Goal: Task Accomplishment & Management: Complete application form

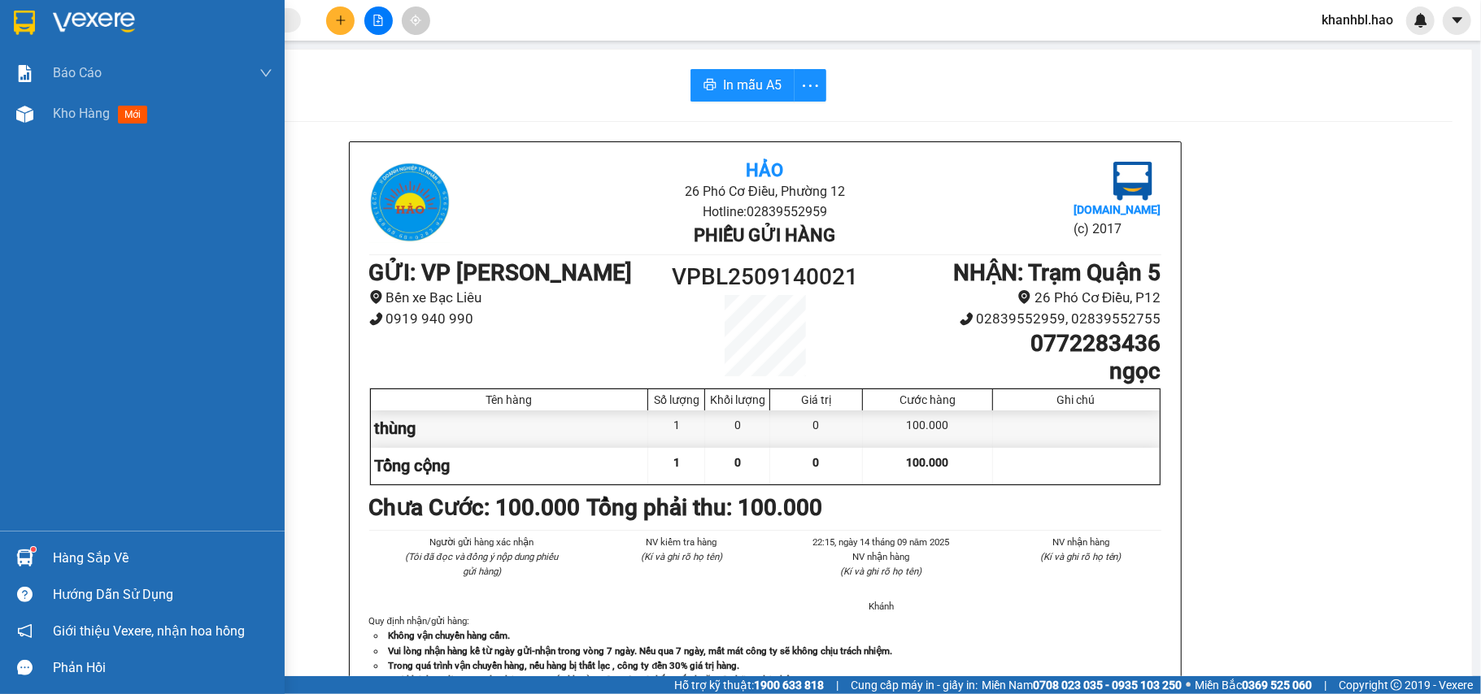
click at [31, 20] on img at bounding box center [24, 23] width 21 height 24
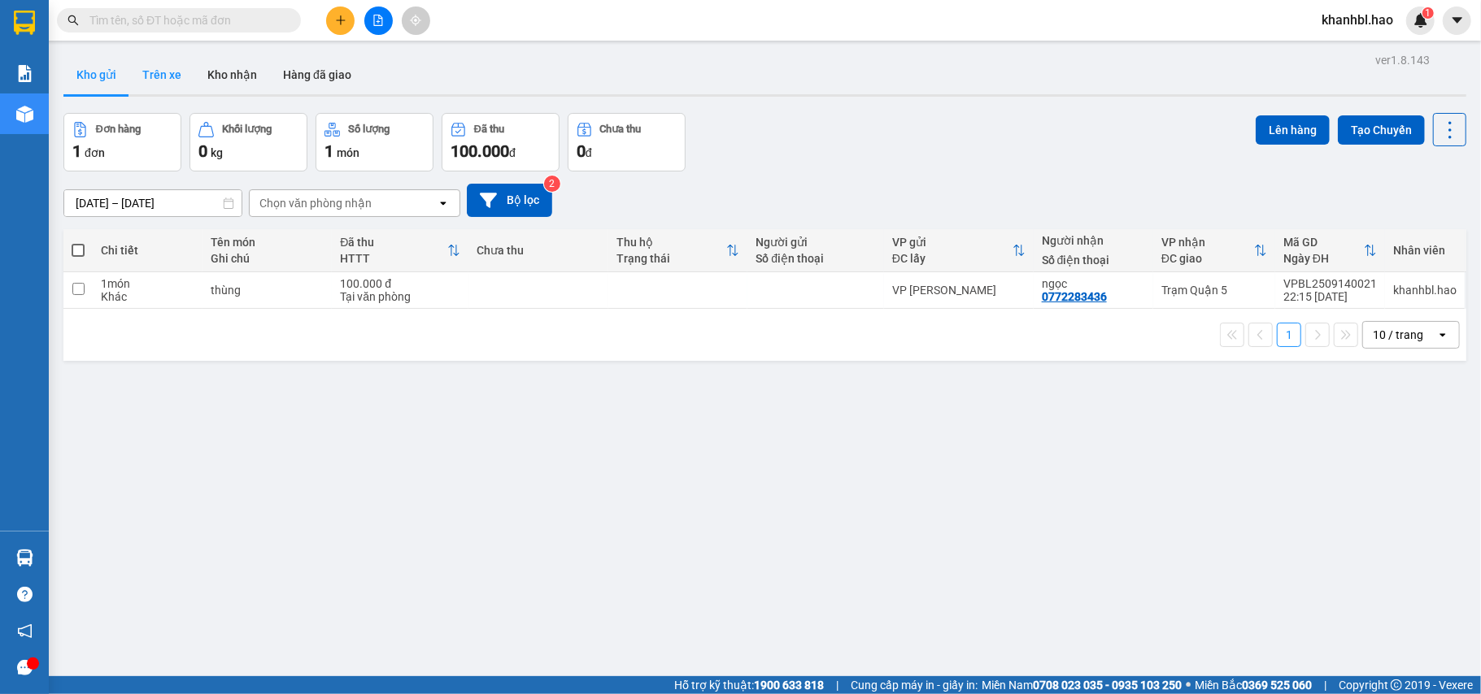
click at [157, 76] on button "Trên xe" at bounding box center [161, 74] width 65 height 39
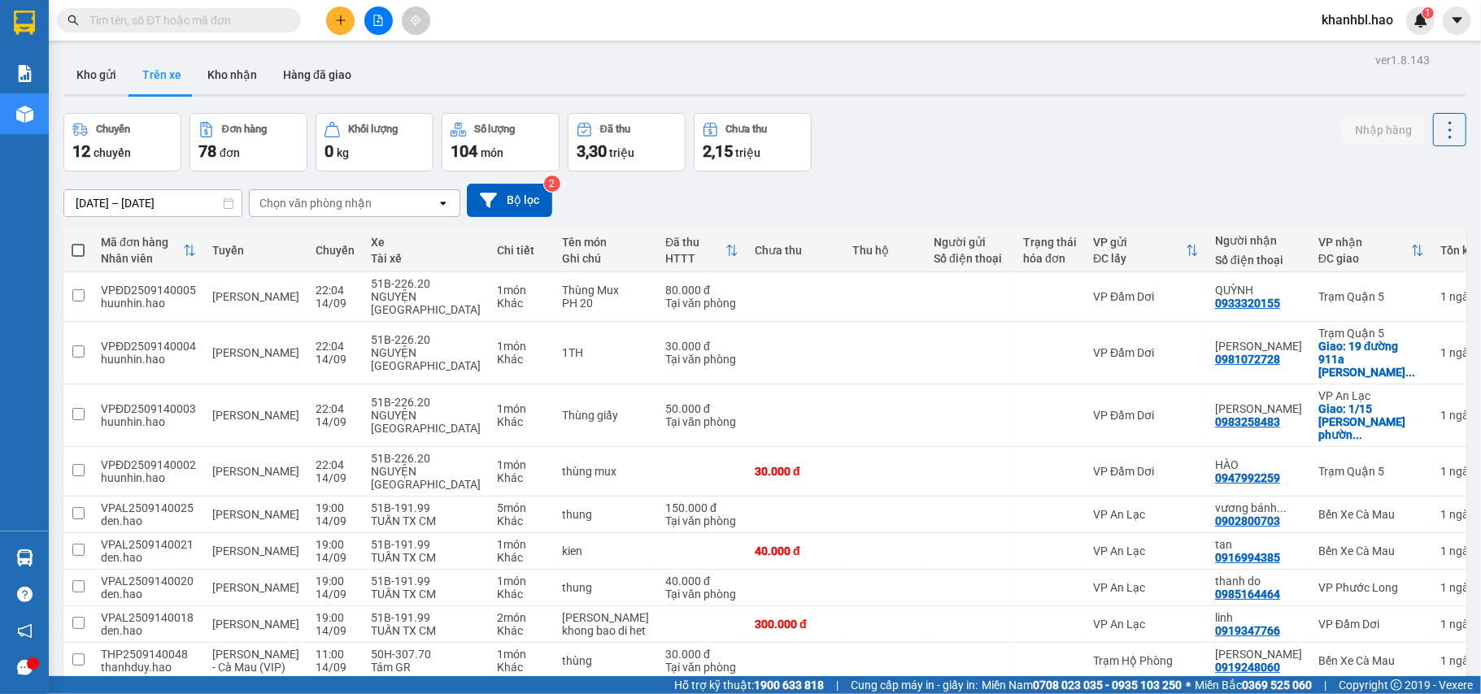
click at [385, 208] on div "Chọn văn phòng nhận" at bounding box center [343, 203] width 187 height 26
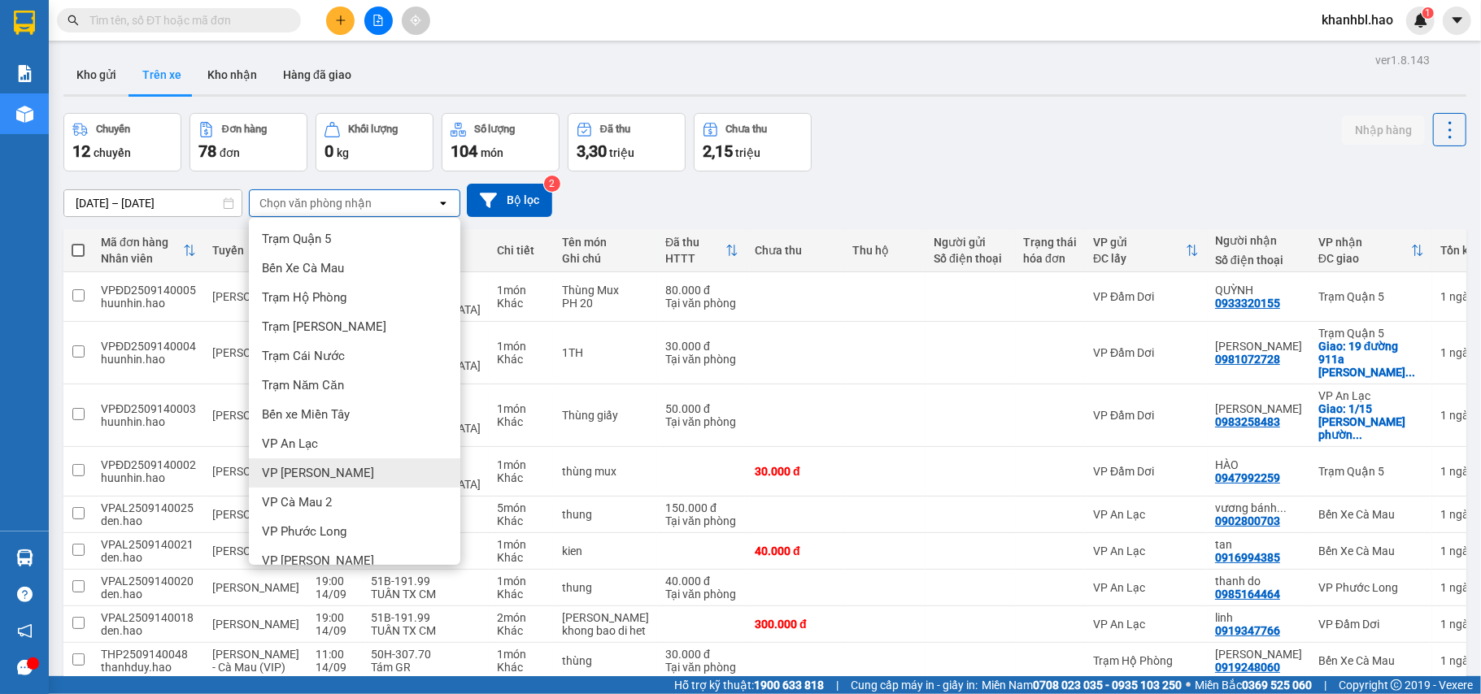
click at [369, 473] on div "VP [PERSON_NAME]" at bounding box center [354, 473] width 211 height 29
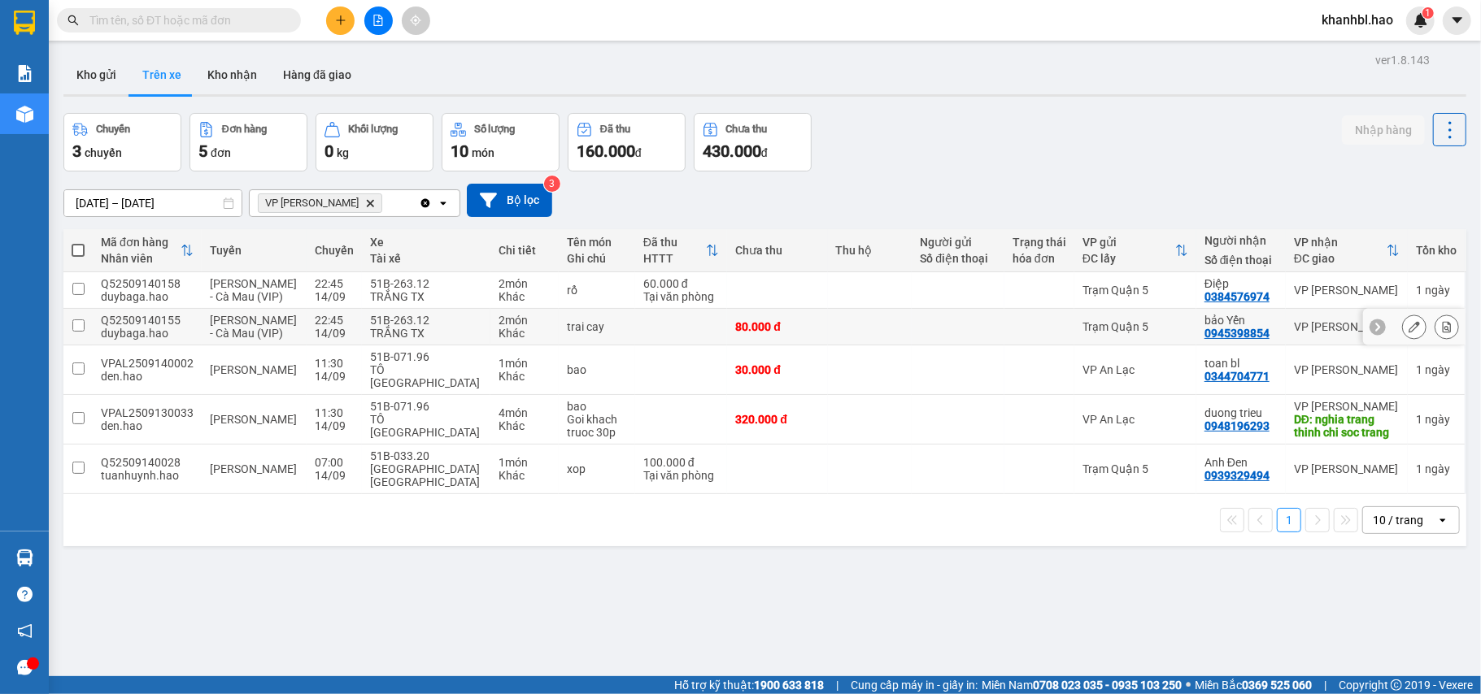
click at [984, 338] on td at bounding box center [958, 327] width 93 height 37
checkbox input "true"
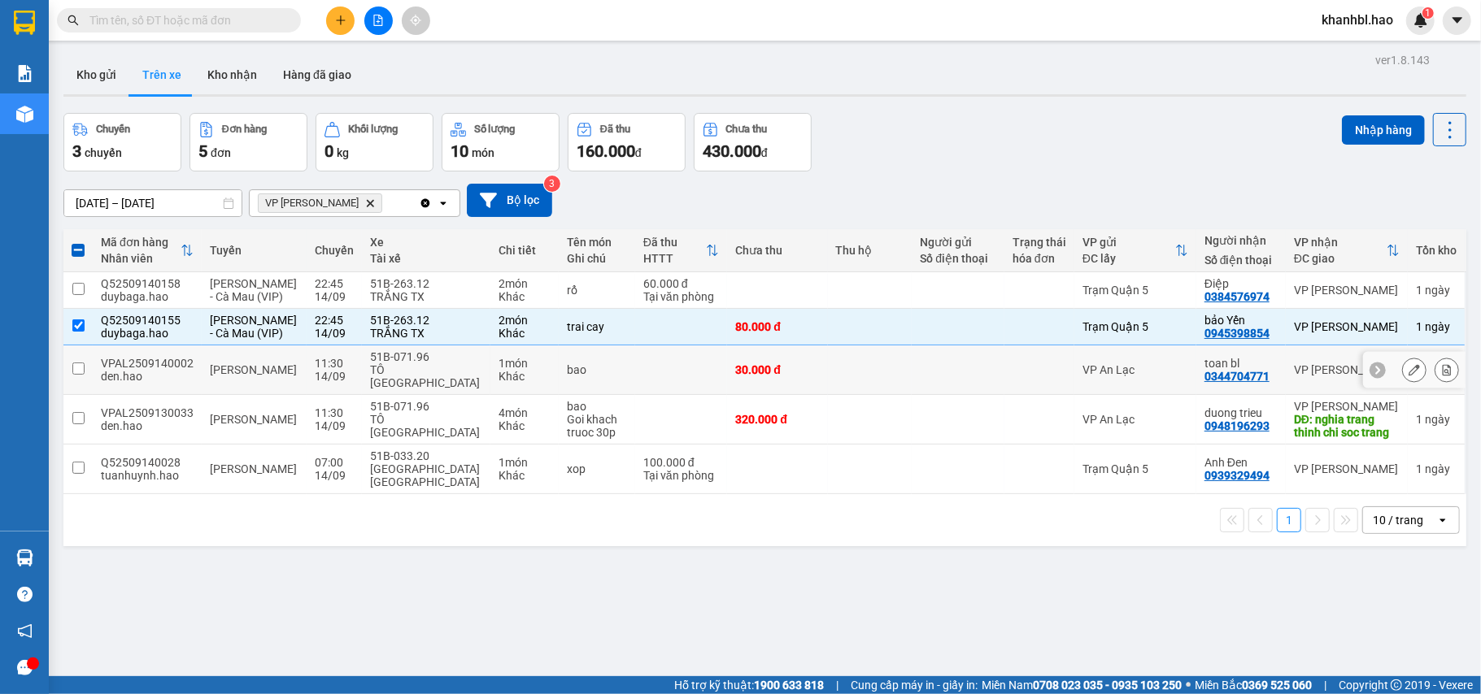
click at [961, 377] on div at bounding box center [958, 369] width 76 height 13
checkbox input "true"
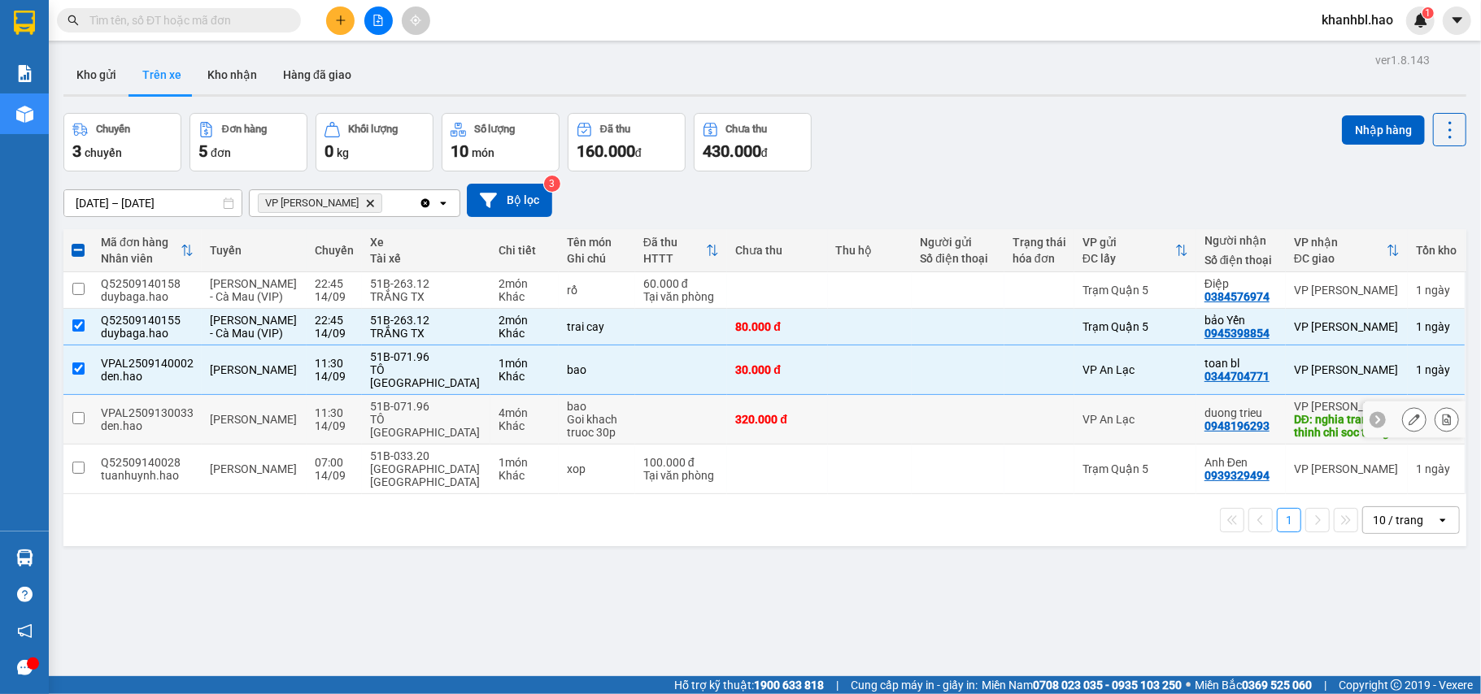
click at [938, 426] on div at bounding box center [958, 419] width 76 height 13
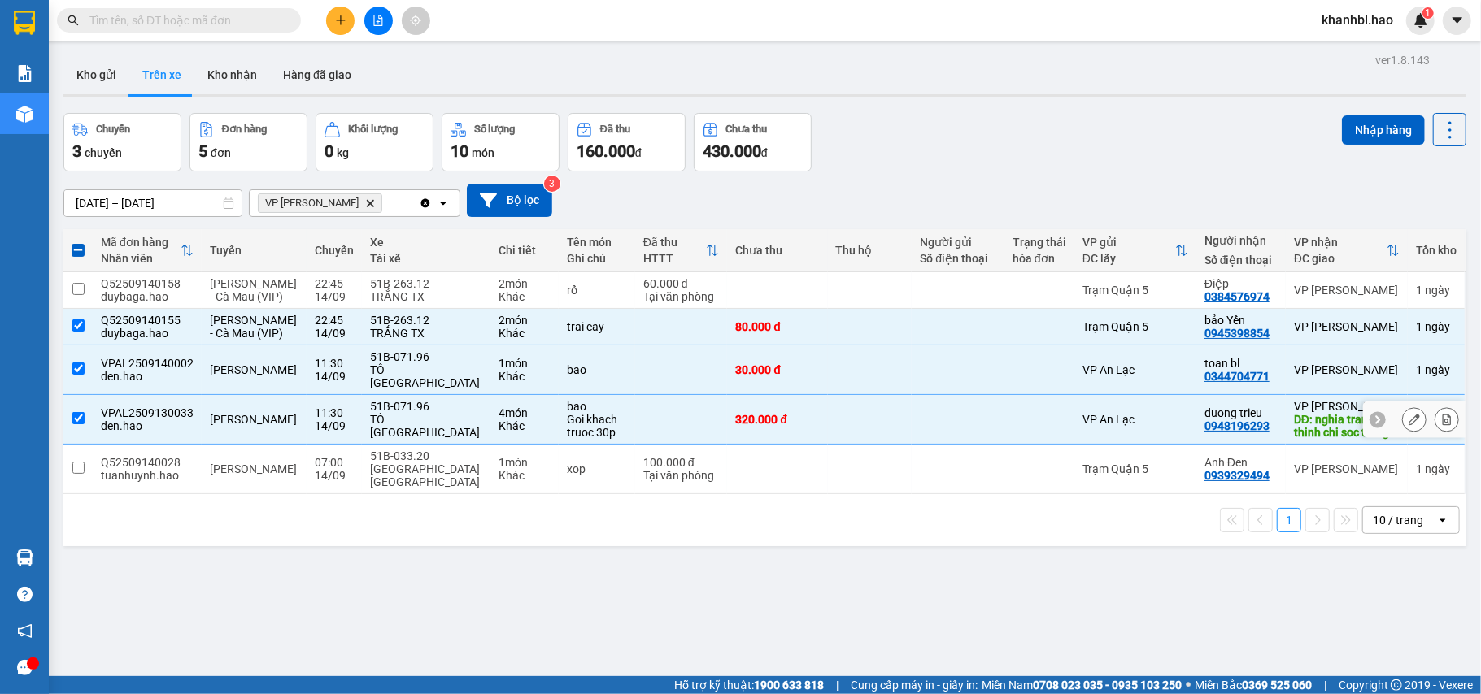
click at [942, 426] on div at bounding box center [958, 419] width 76 height 13
checkbox input "false"
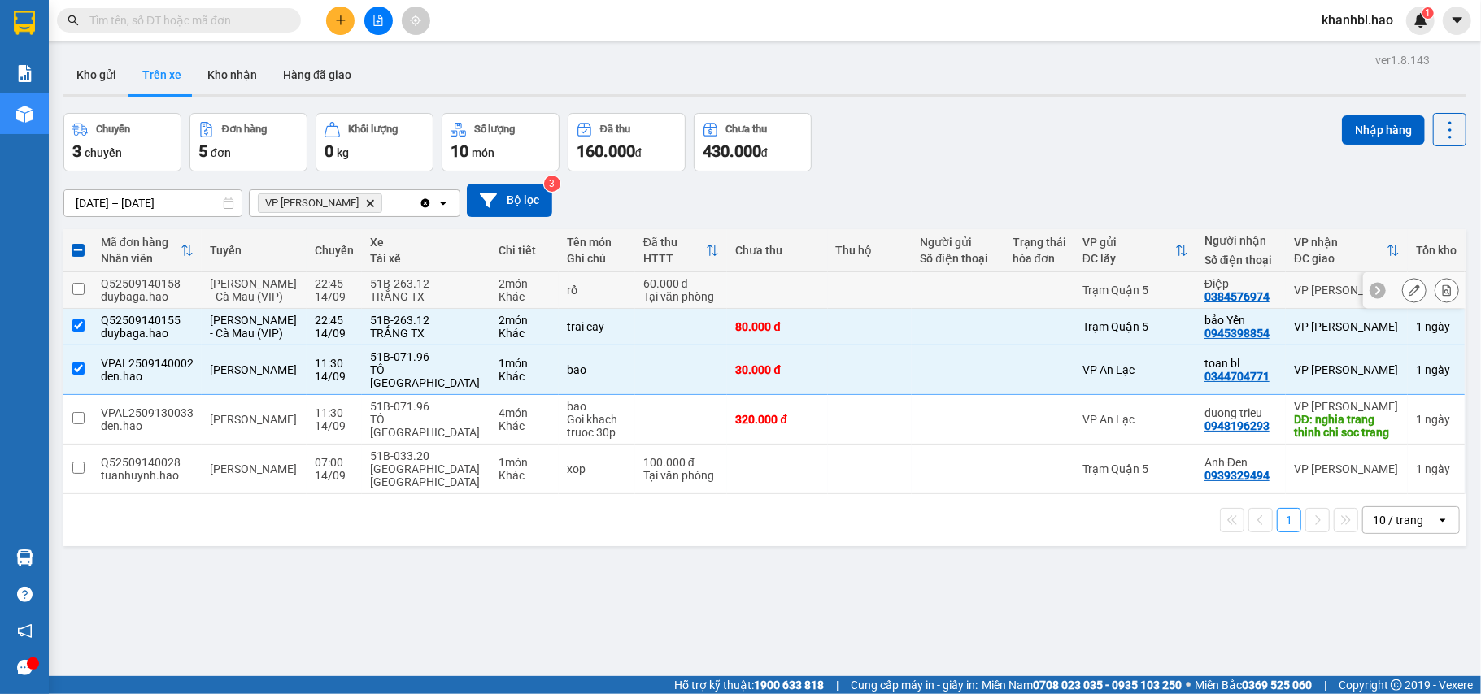
click at [964, 309] on td at bounding box center [958, 290] width 93 height 37
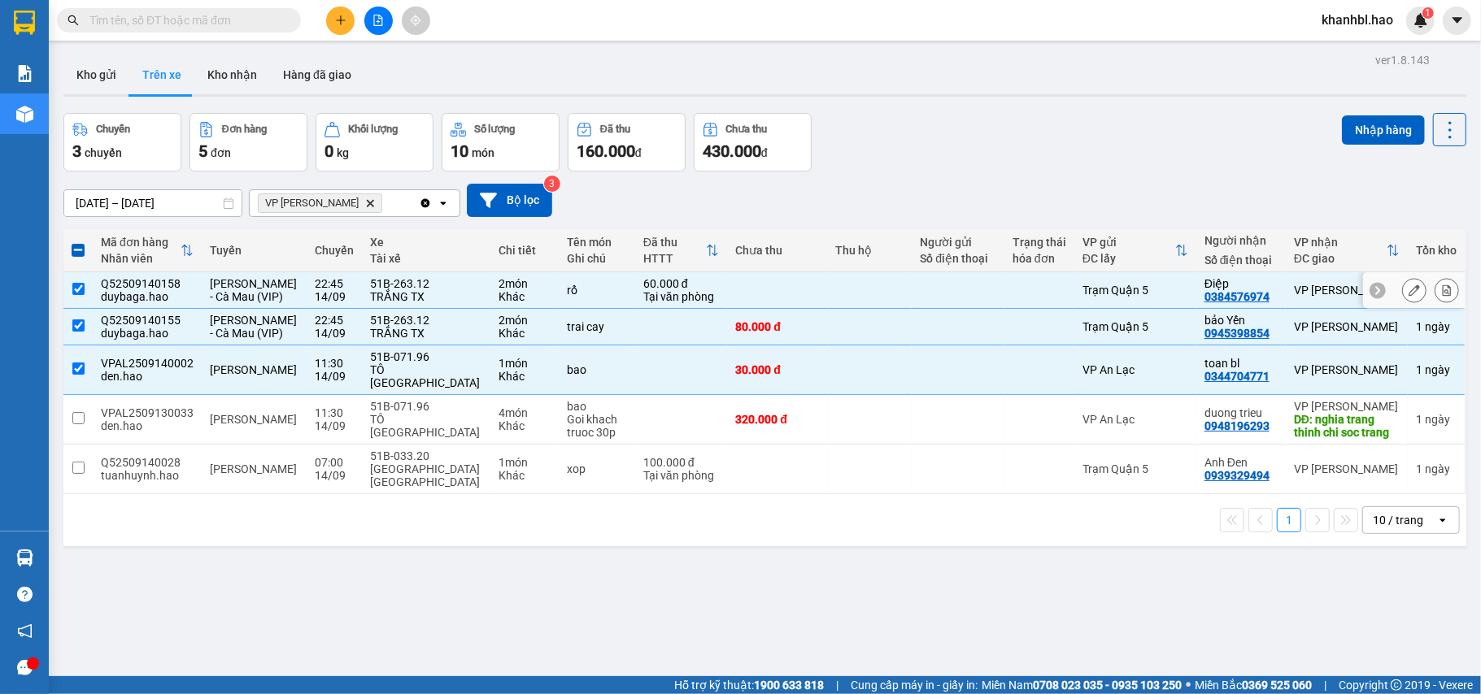
click at [842, 293] on td at bounding box center [870, 290] width 85 height 37
checkbox input "false"
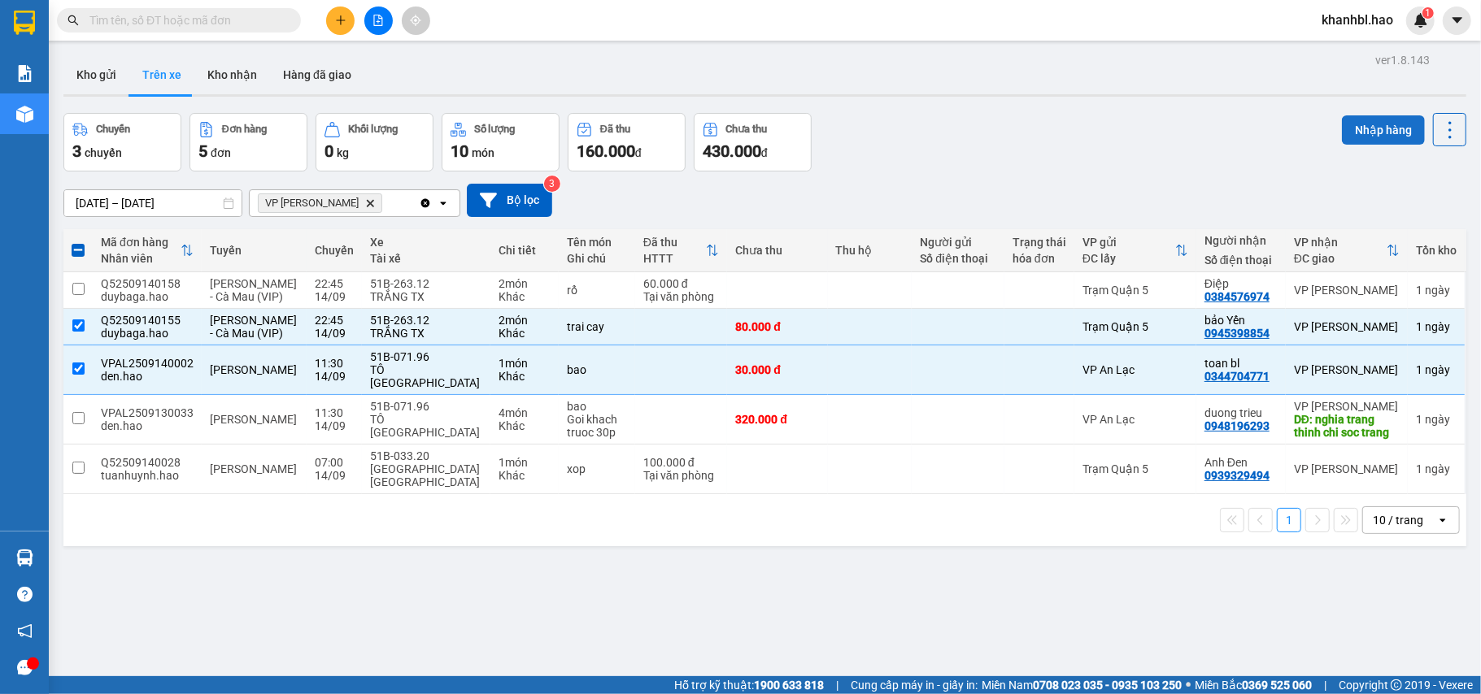
click at [1358, 125] on button "Nhập hàng" at bounding box center [1383, 129] width 83 height 29
checkbox input "false"
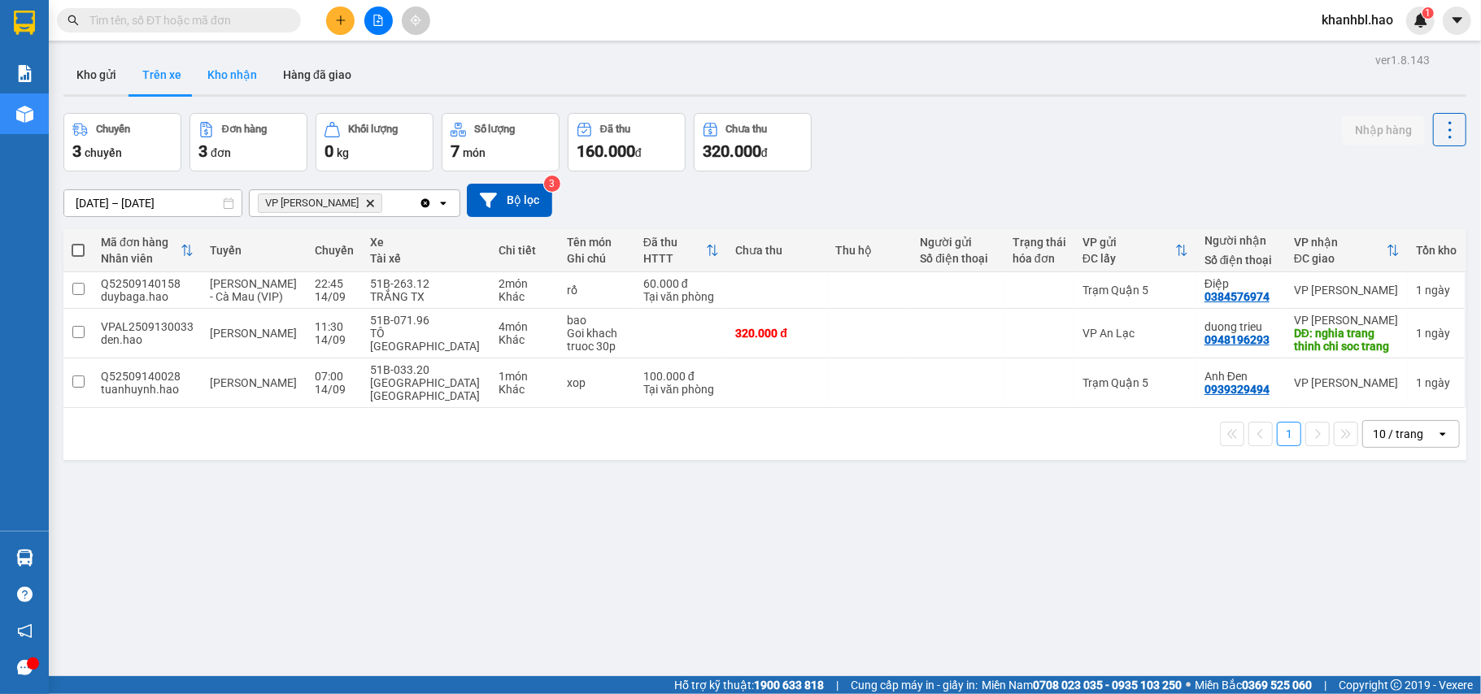
click at [224, 92] on button "Kho nhận" at bounding box center [232, 74] width 76 height 39
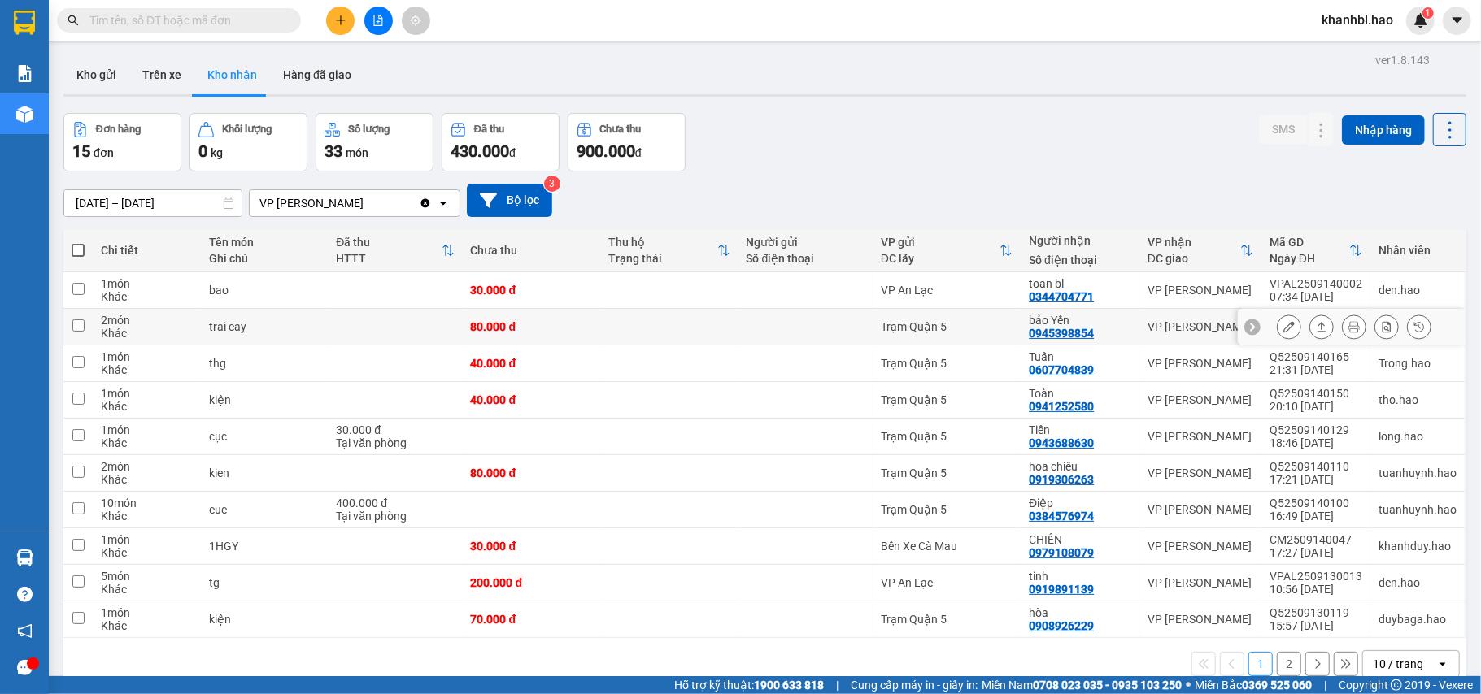
click at [1175, 327] on div "VP [PERSON_NAME]" at bounding box center [1200, 326] width 106 height 13
checkbox input "true"
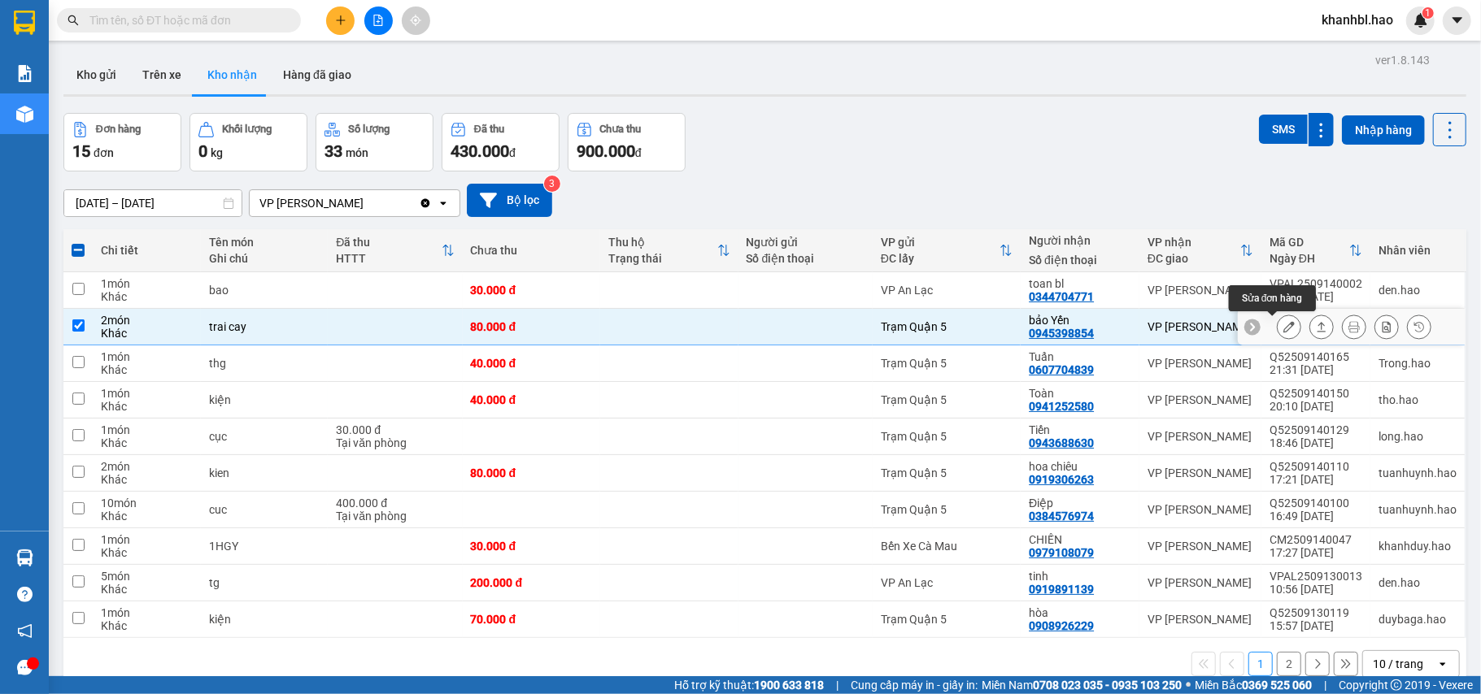
click at [1278, 335] on button at bounding box center [1289, 327] width 23 height 28
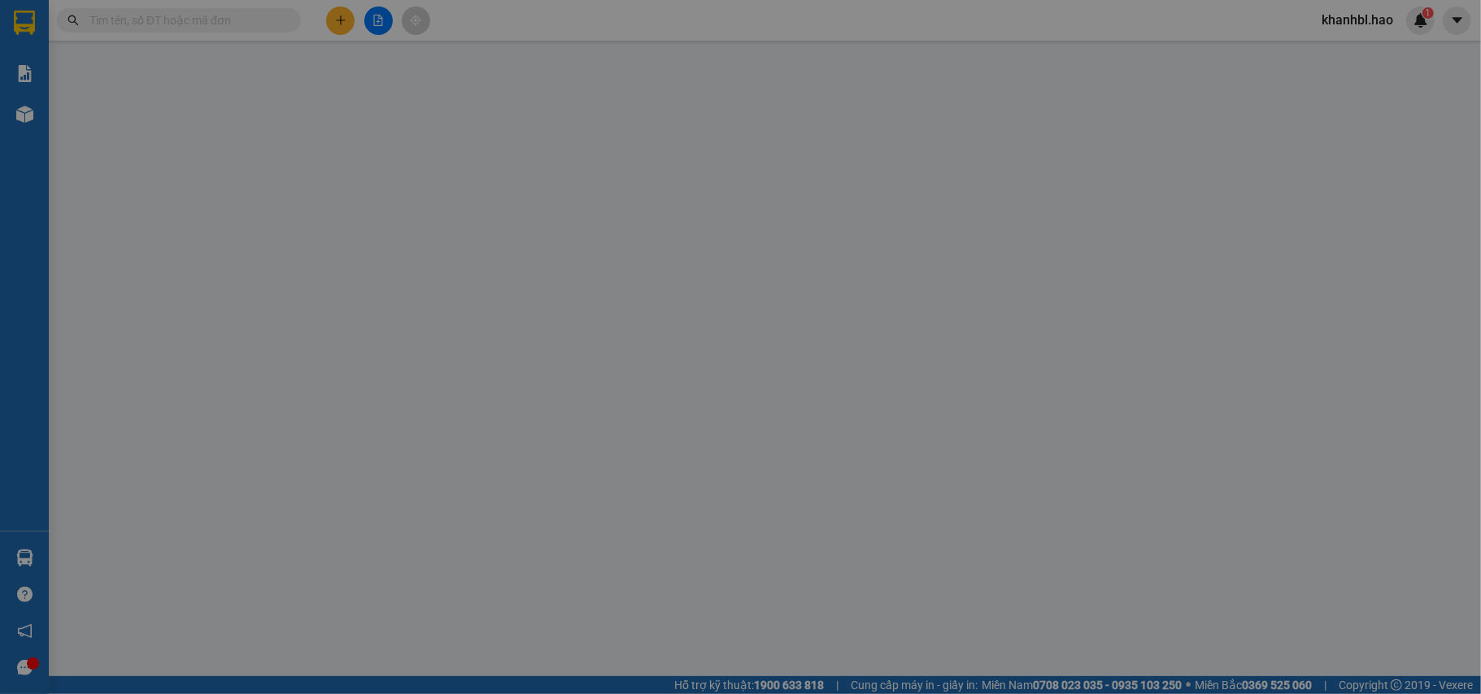
type input "0945398854"
type input "bảo Yến"
type input "80.000"
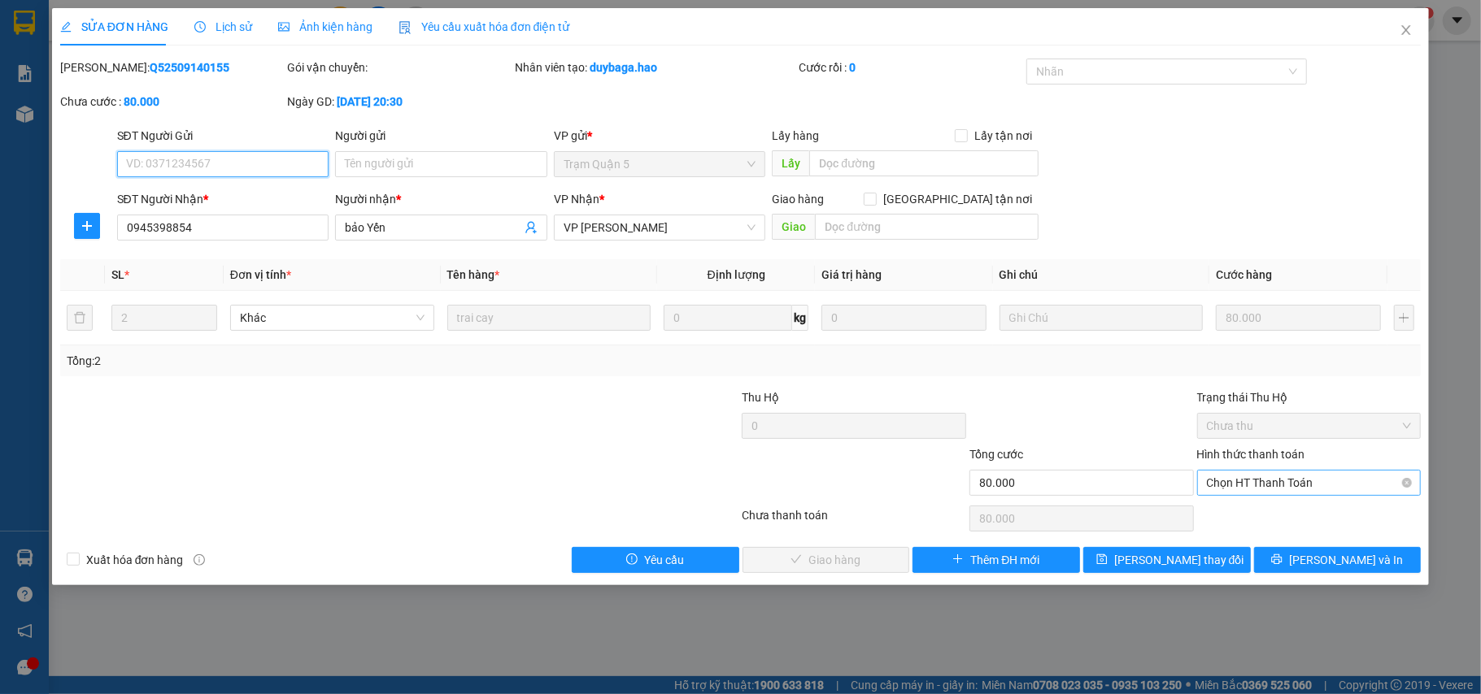
click at [1373, 485] on span "Chọn HT Thanh Toán" at bounding box center [1309, 483] width 205 height 24
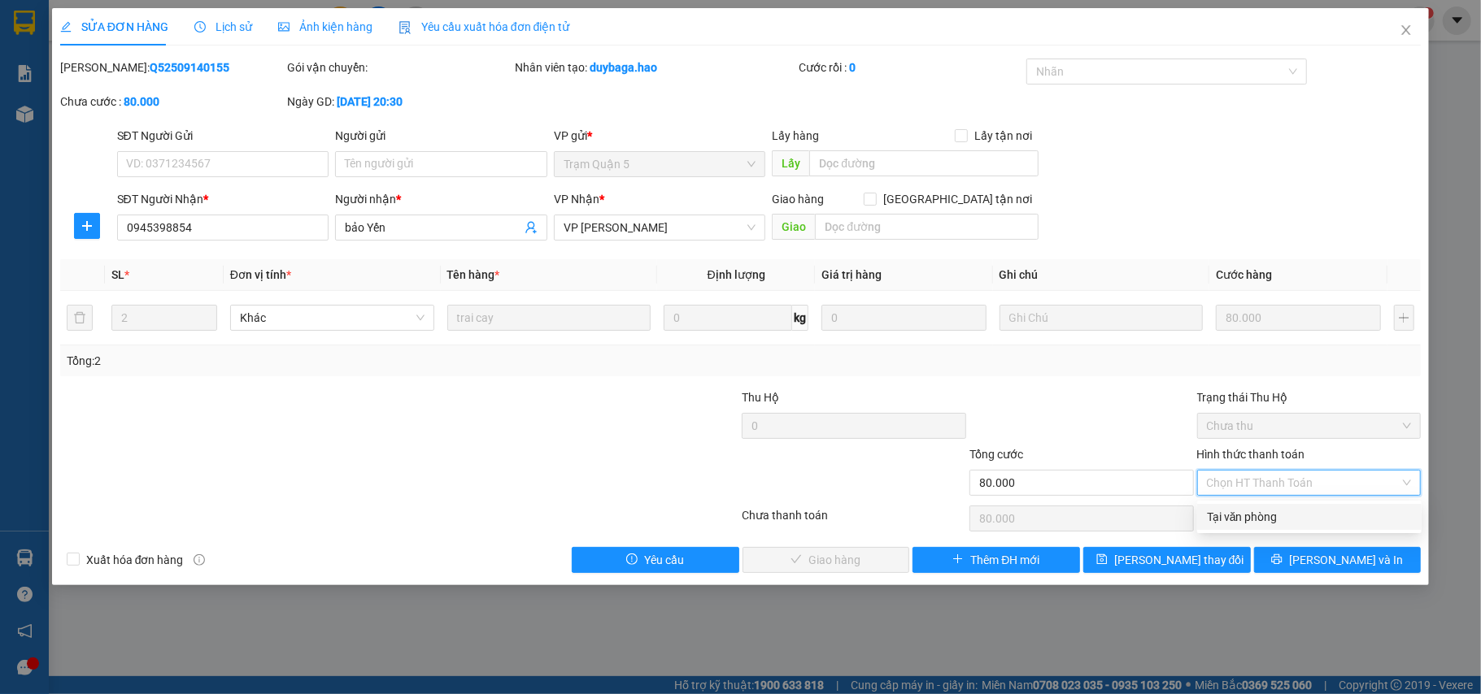
drag, startPoint x: 1298, startPoint y: 520, endPoint x: 1150, endPoint y: 528, distance: 148.2
click at [1296, 519] on div "Tại văn phòng" at bounding box center [1309, 517] width 205 height 18
type input "0"
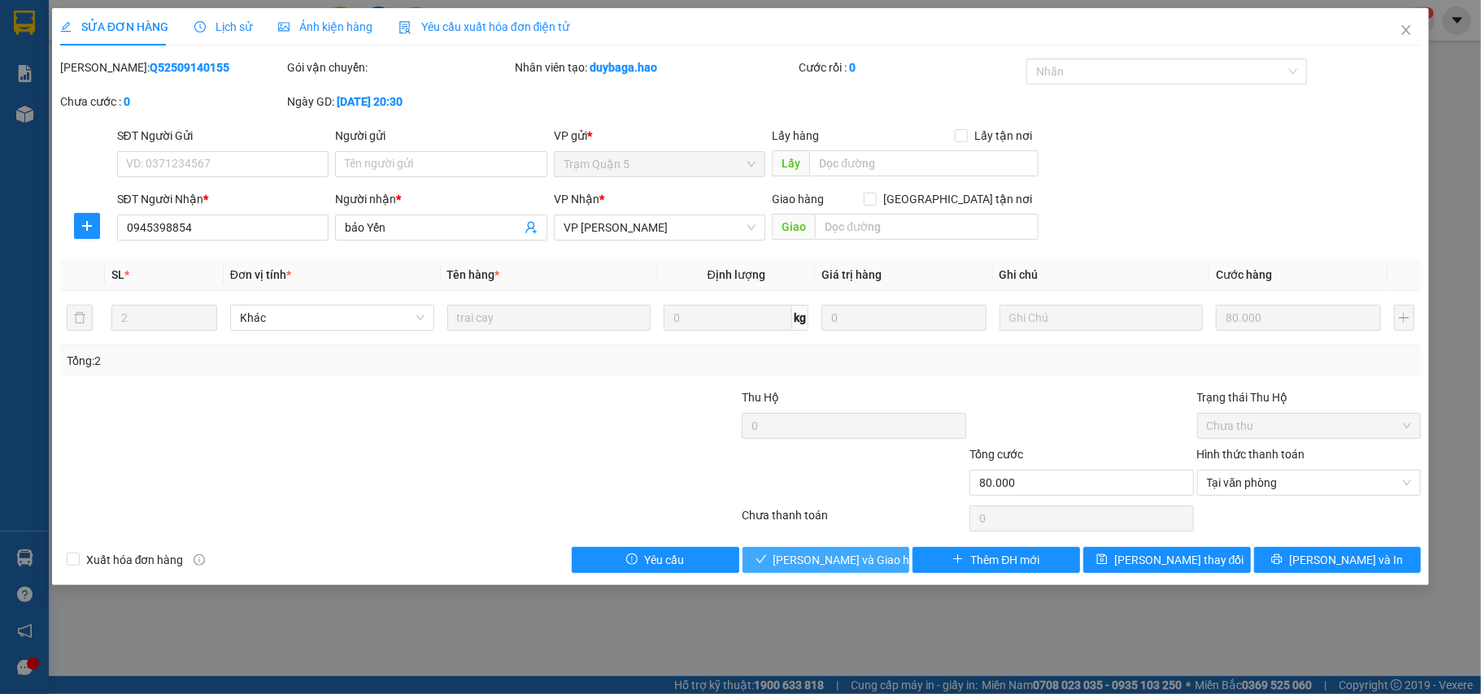
click at [841, 557] on span "[PERSON_NAME] và Giao hàng" at bounding box center [851, 560] width 156 height 18
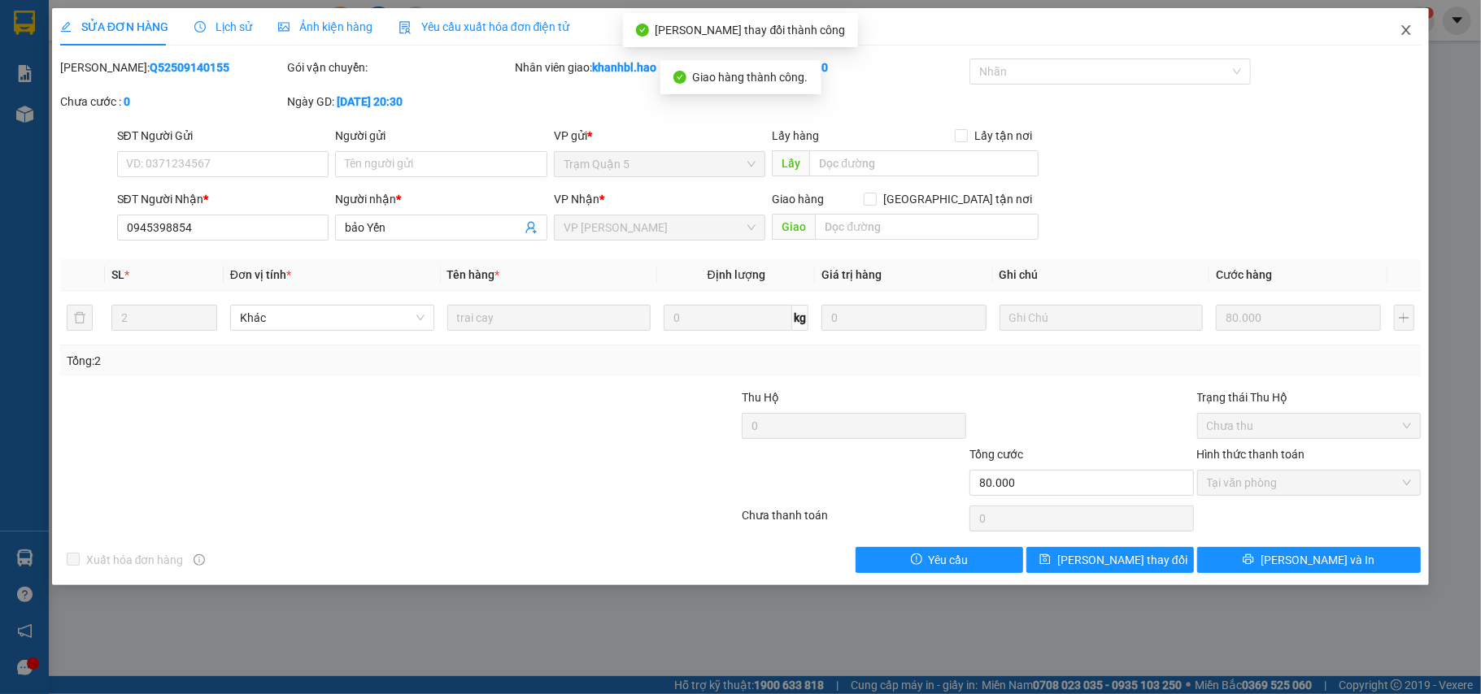
click at [1408, 30] on icon "close" at bounding box center [1406, 30] width 13 height 13
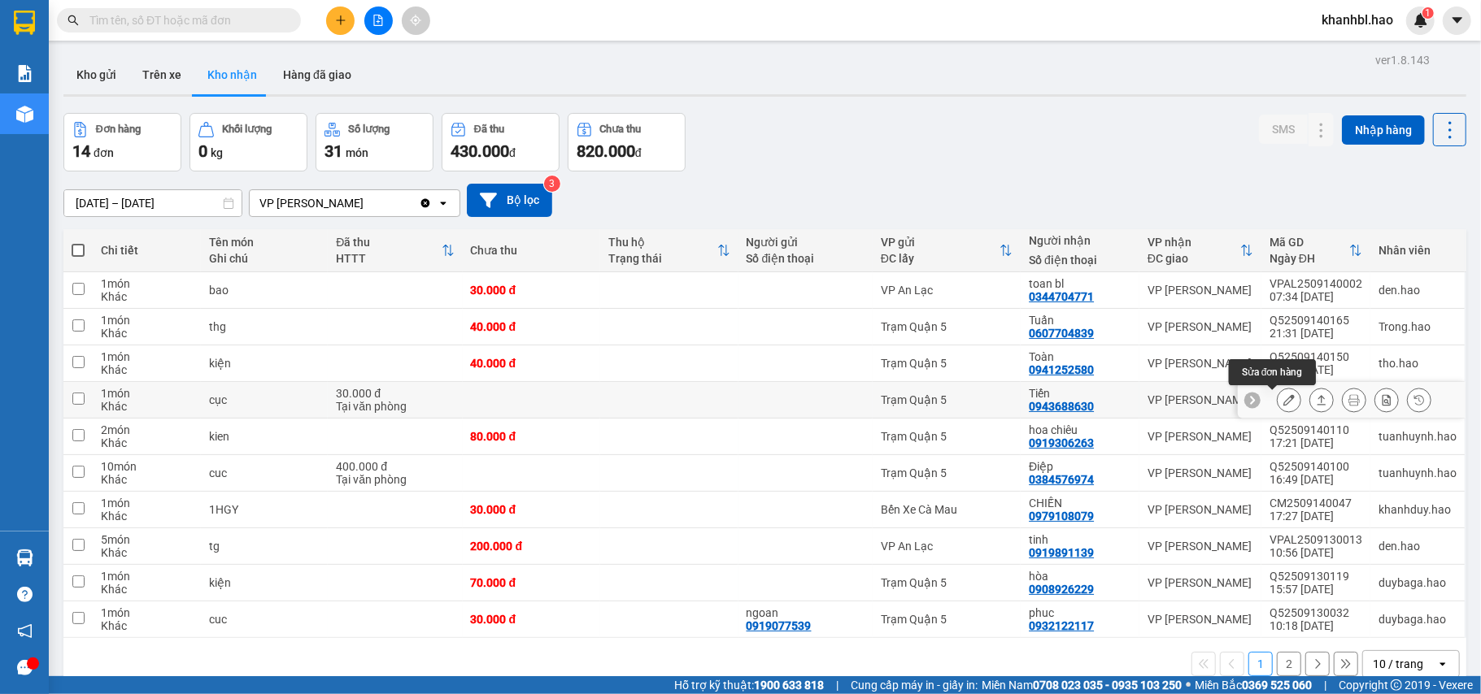
click at [1283, 401] on icon at bounding box center [1288, 399] width 11 height 11
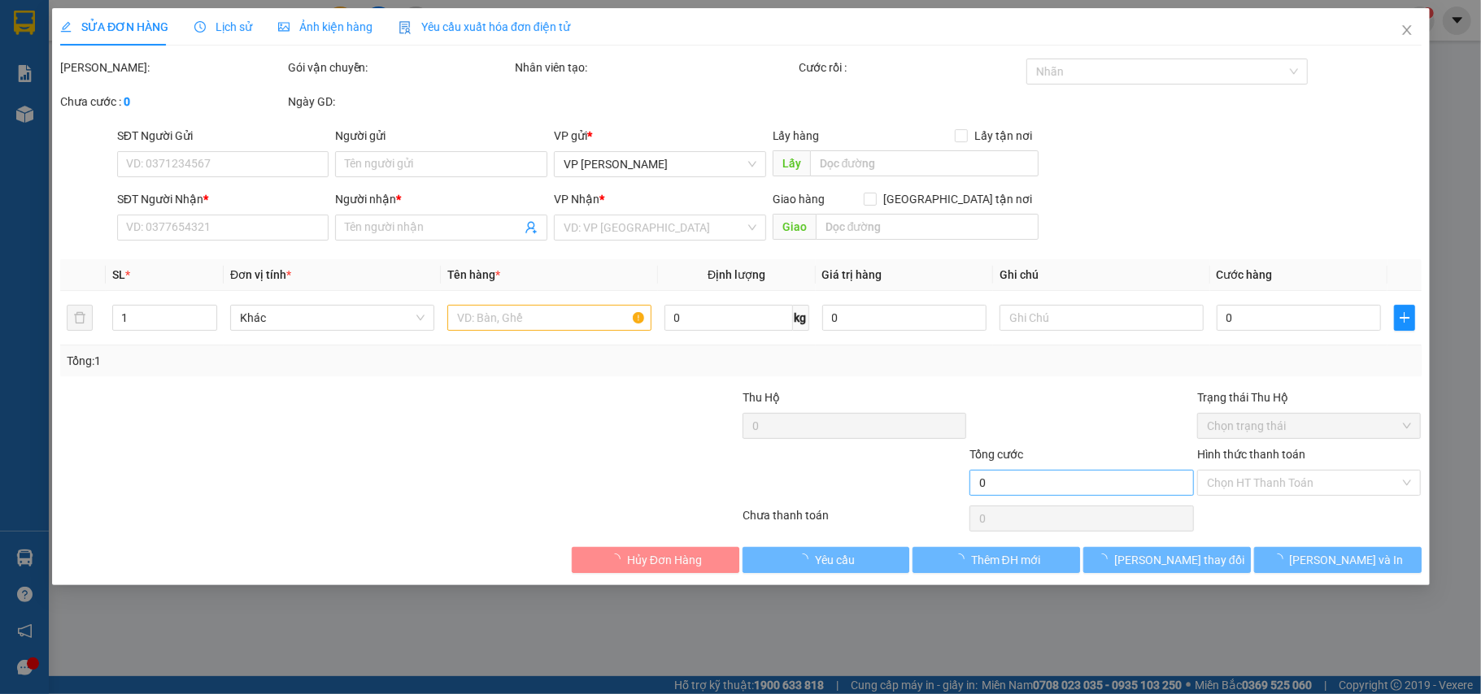
type input "0943688630"
type input "Tiến"
type input "30.000"
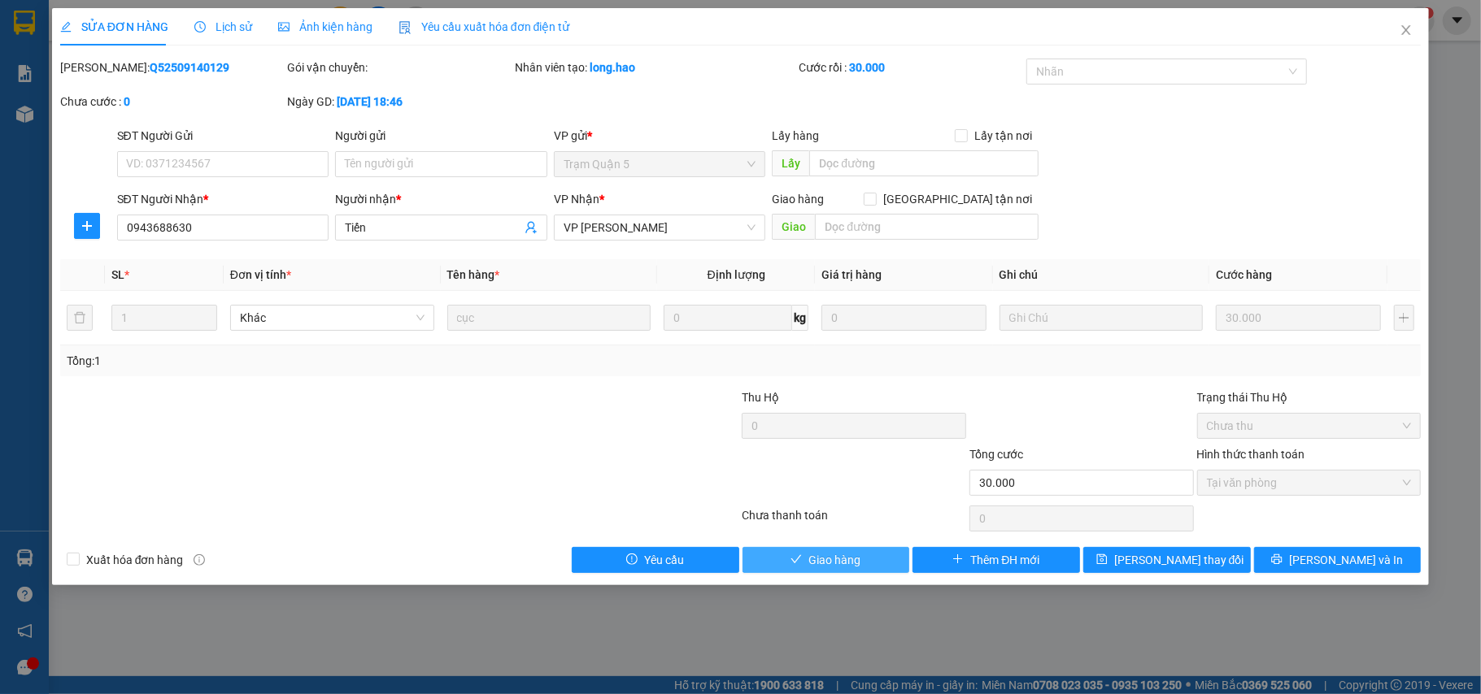
click at [844, 561] on span "Giao hàng" at bounding box center [834, 560] width 52 height 18
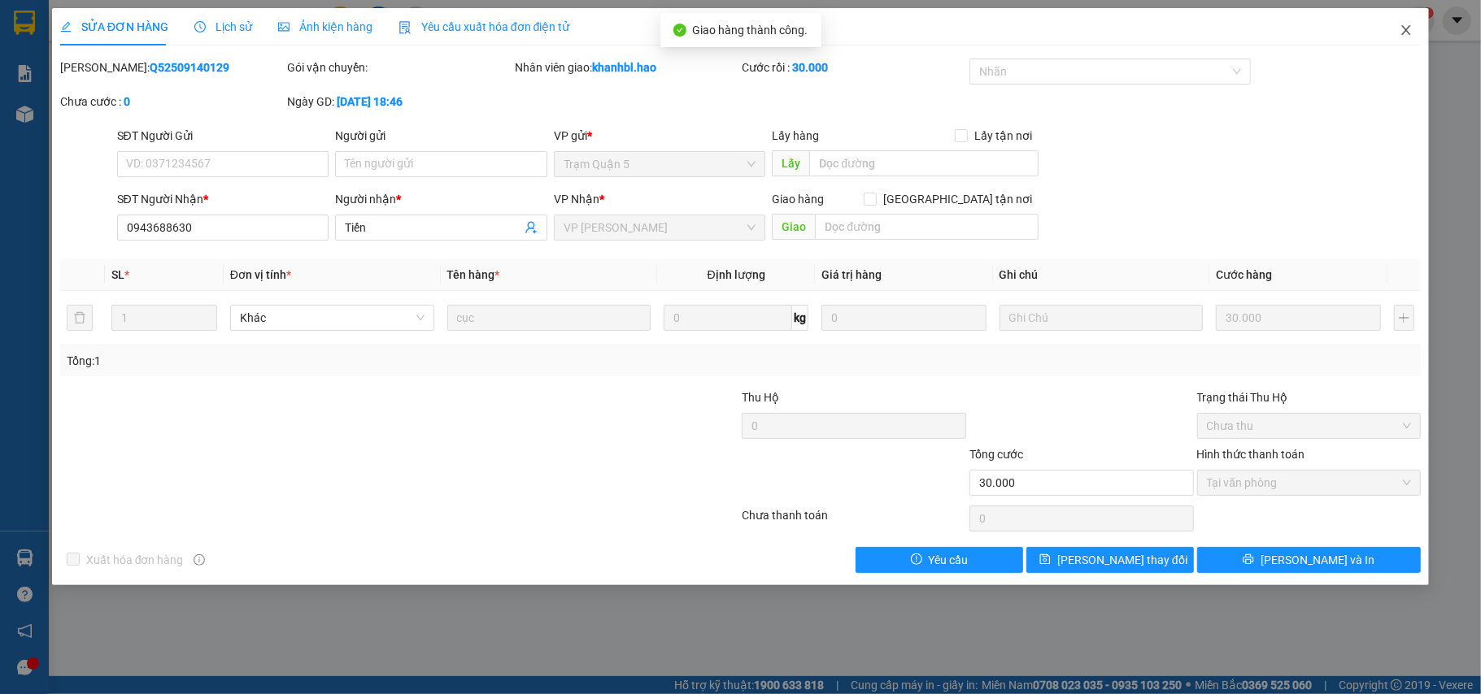
click at [1408, 30] on icon "close" at bounding box center [1406, 30] width 13 height 13
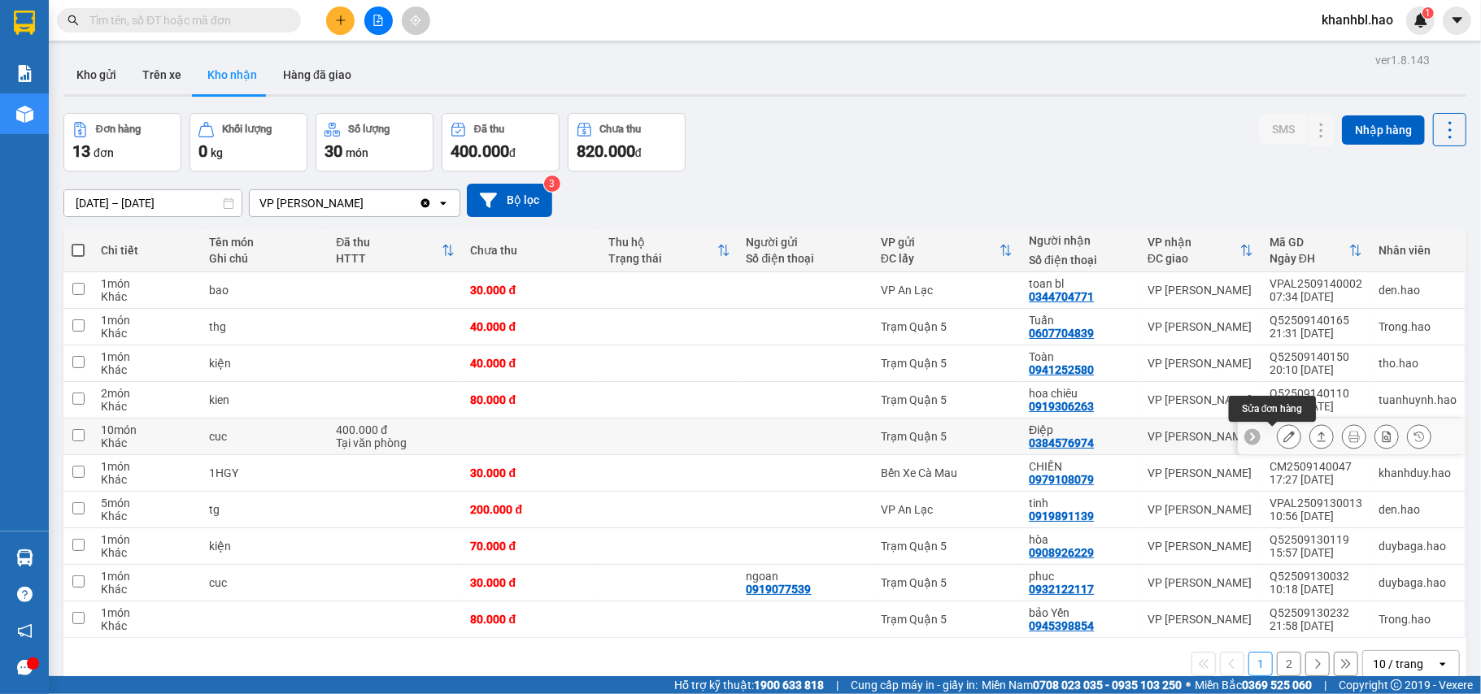
click at [1283, 442] on icon at bounding box center [1288, 436] width 11 height 11
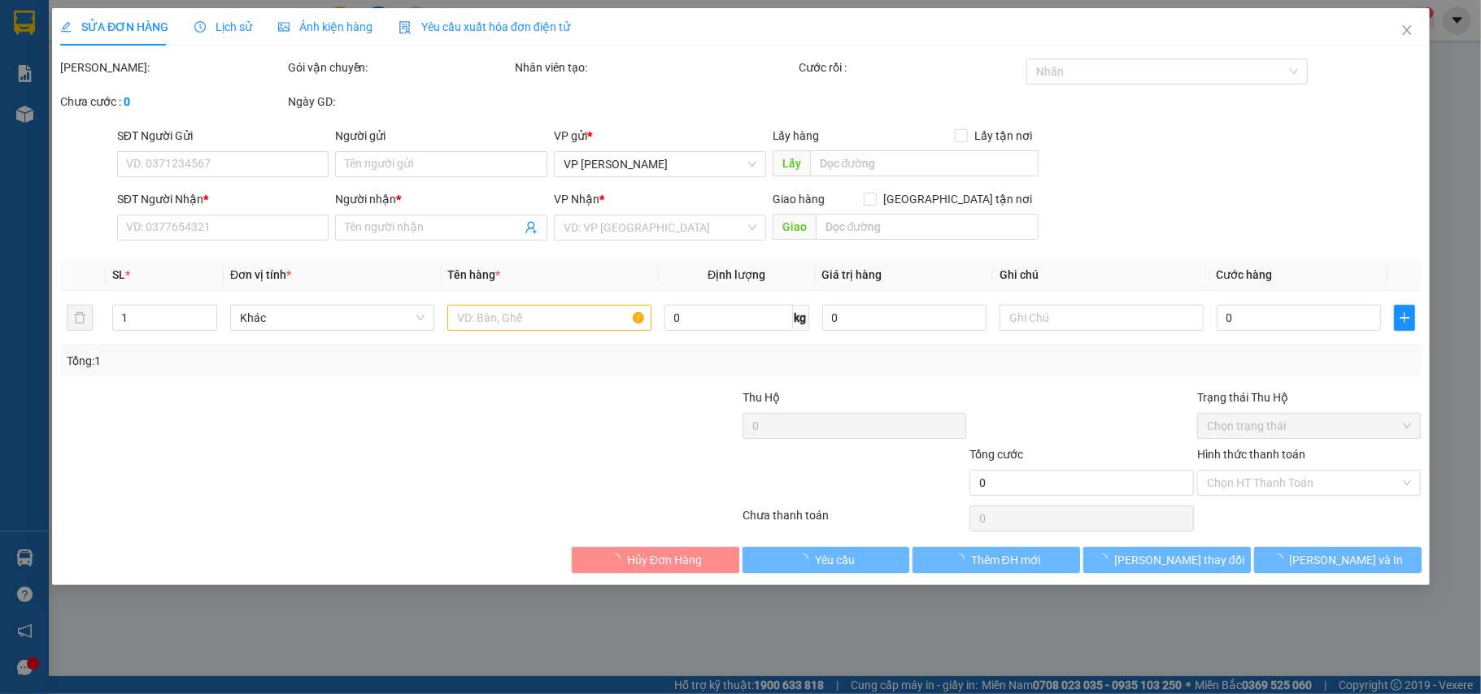
type input "0384576974"
type input "Điệp"
type input "400.000"
type input "0"
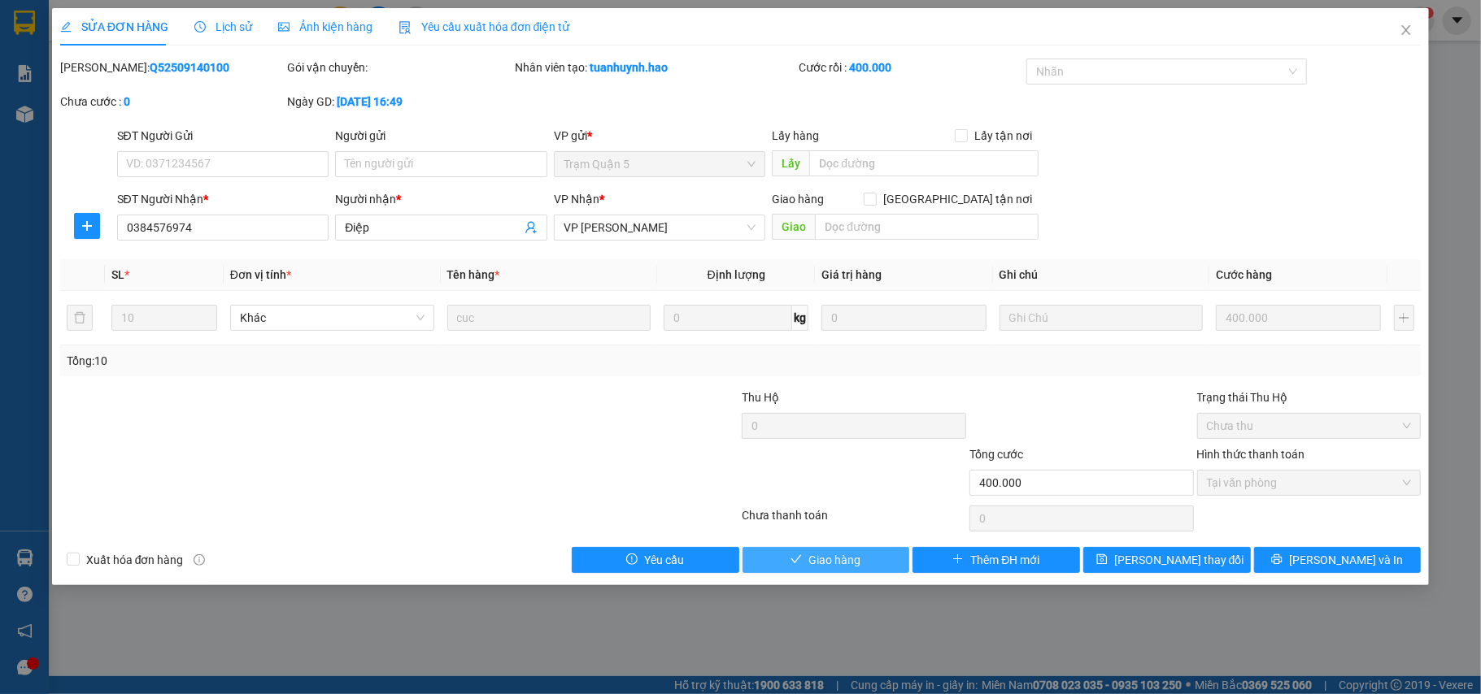
click at [829, 561] on span "Giao hàng" at bounding box center [834, 560] width 52 height 18
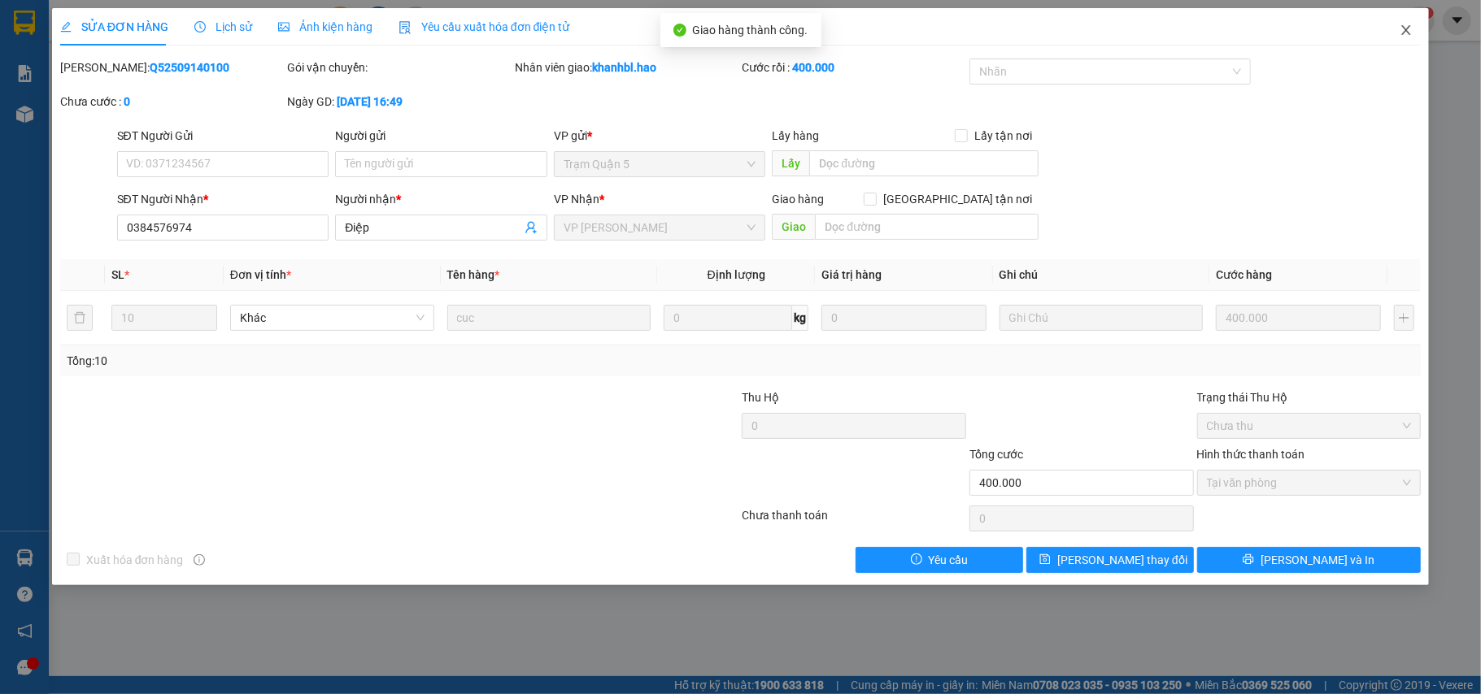
click at [1406, 31] on icon "close" at bounding box center [1406, 30] width 9 height 10
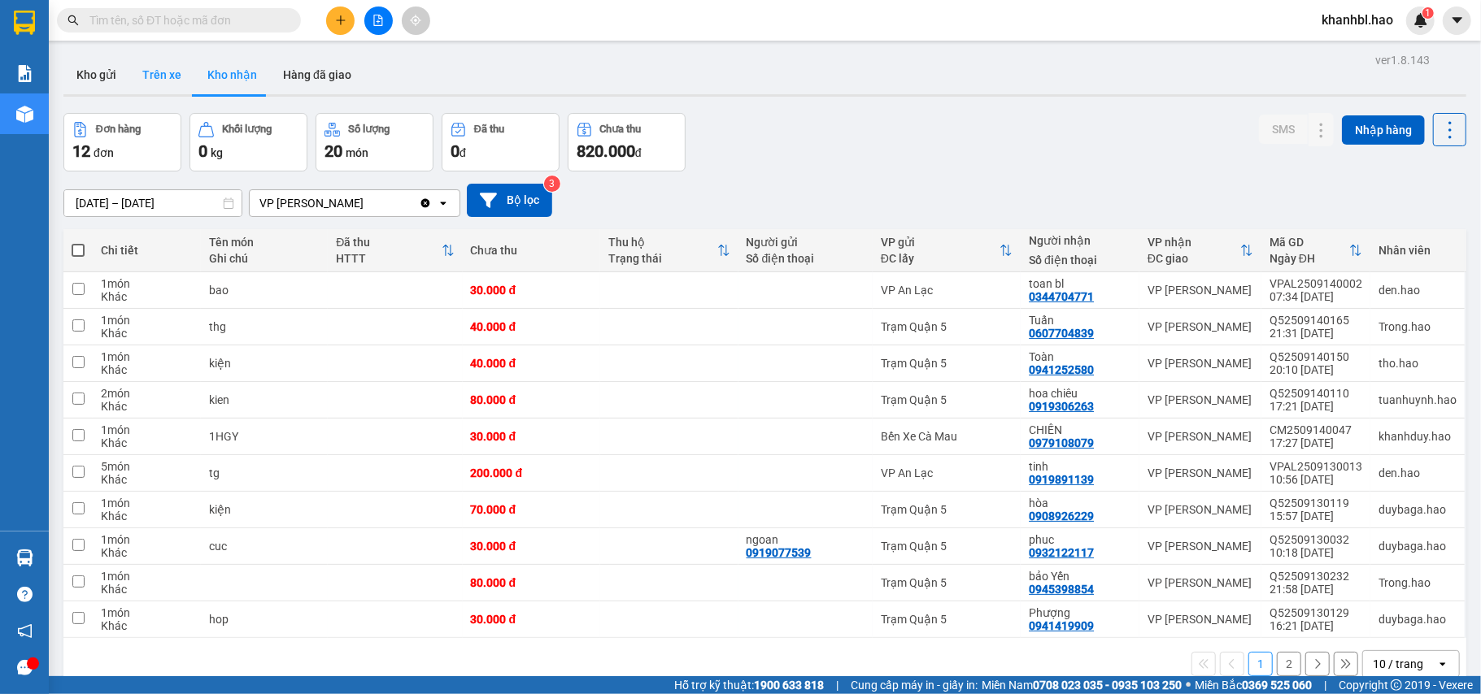
click at [169, 72] on button "Trên xe" at bounding box center [161, 74] width 65 height 39
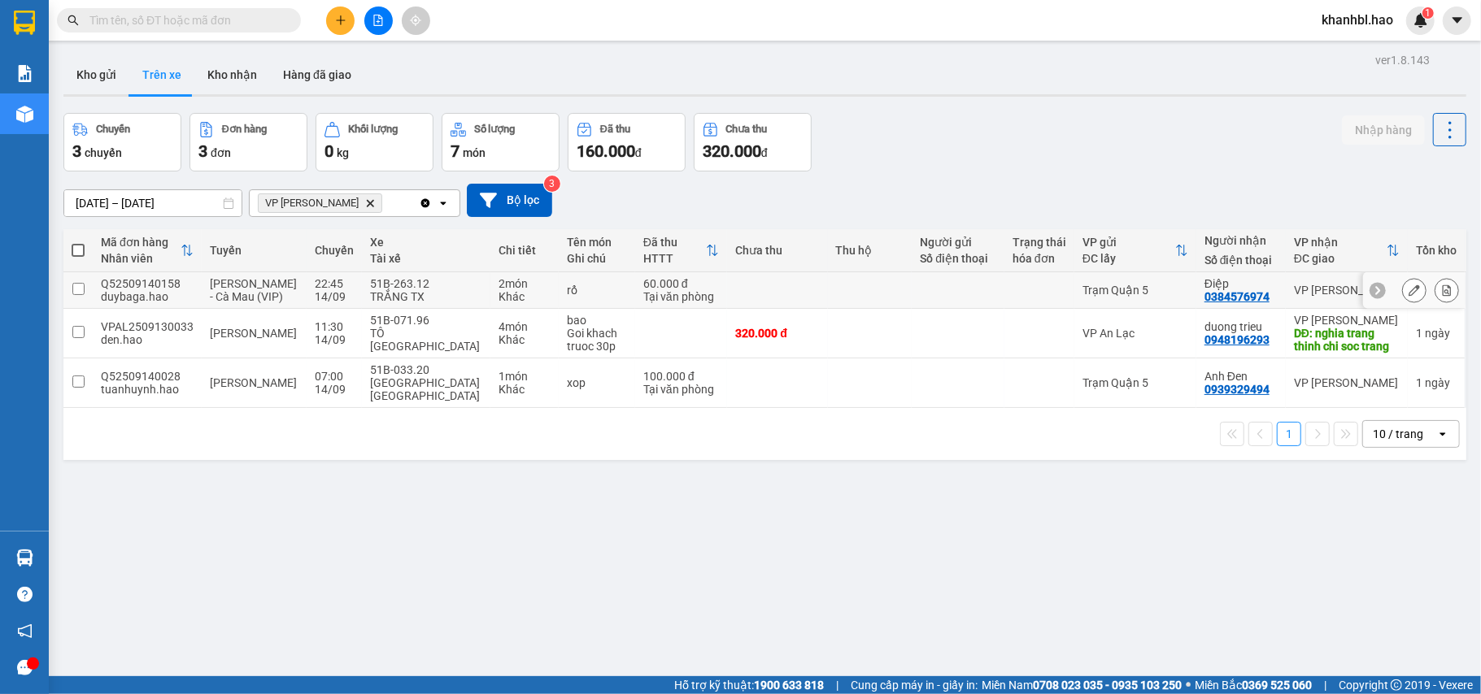
click at [1253, 290] on div "Điệp" at bounding box center [1240, 283] width 73 height 13
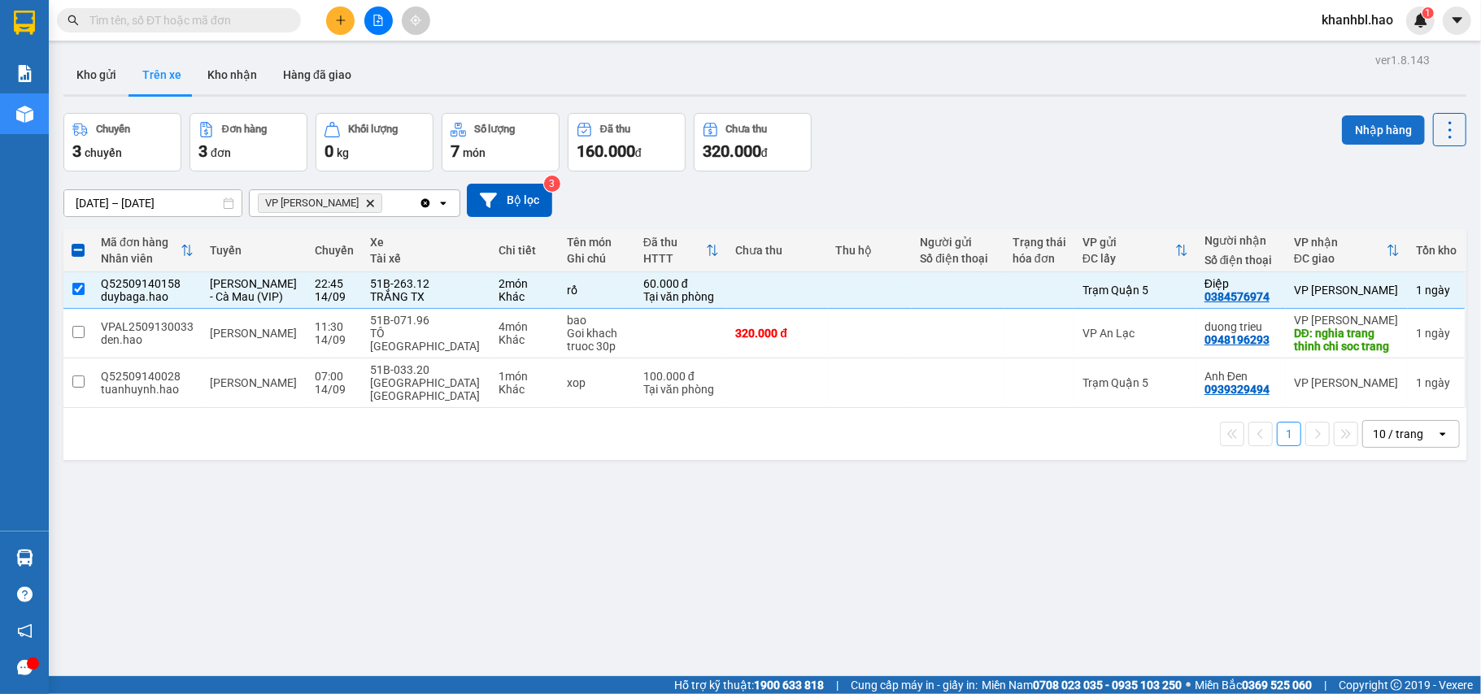
click at [1364, 131] on button "Nhập hàng" at bounding box center [1383, 129] width 83 height 29
checkbox input "false"
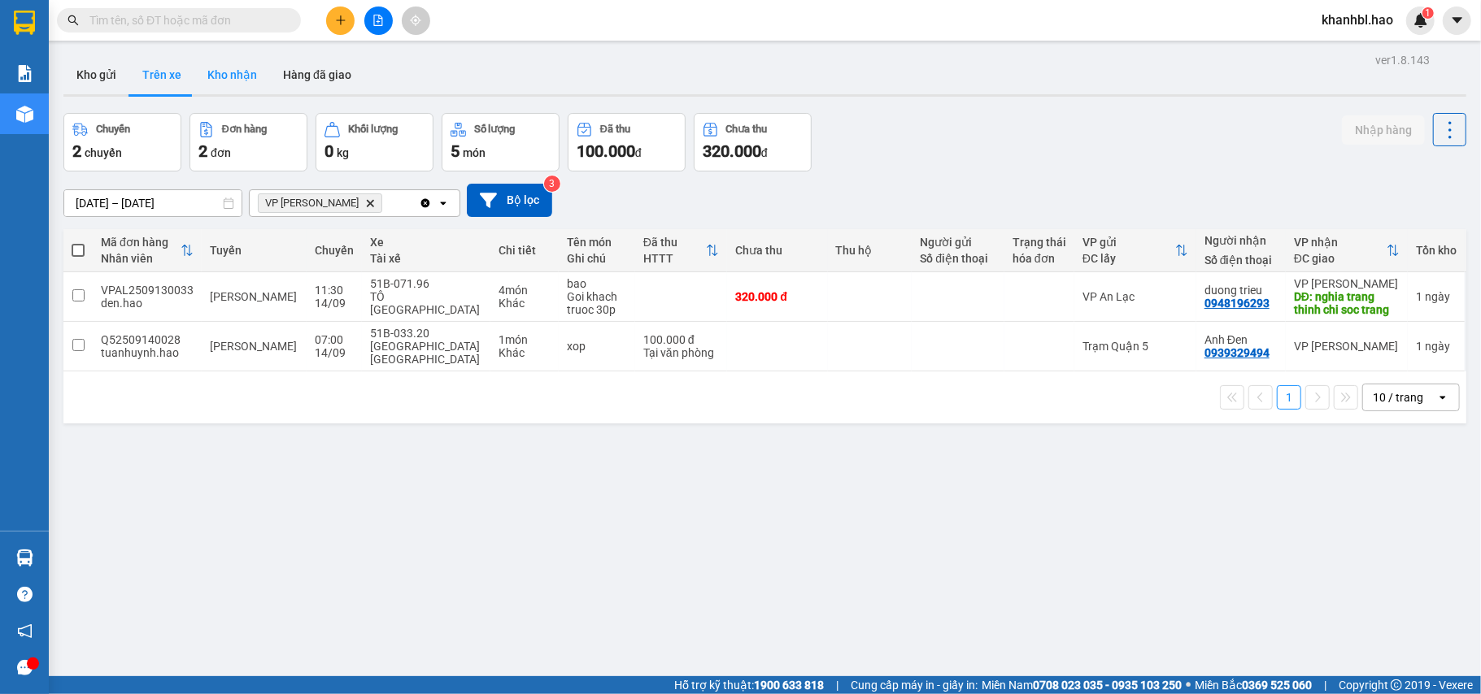
click at [222, 72] on button "Kho nhận" at bounding box center [232, 74] width 76 height 39
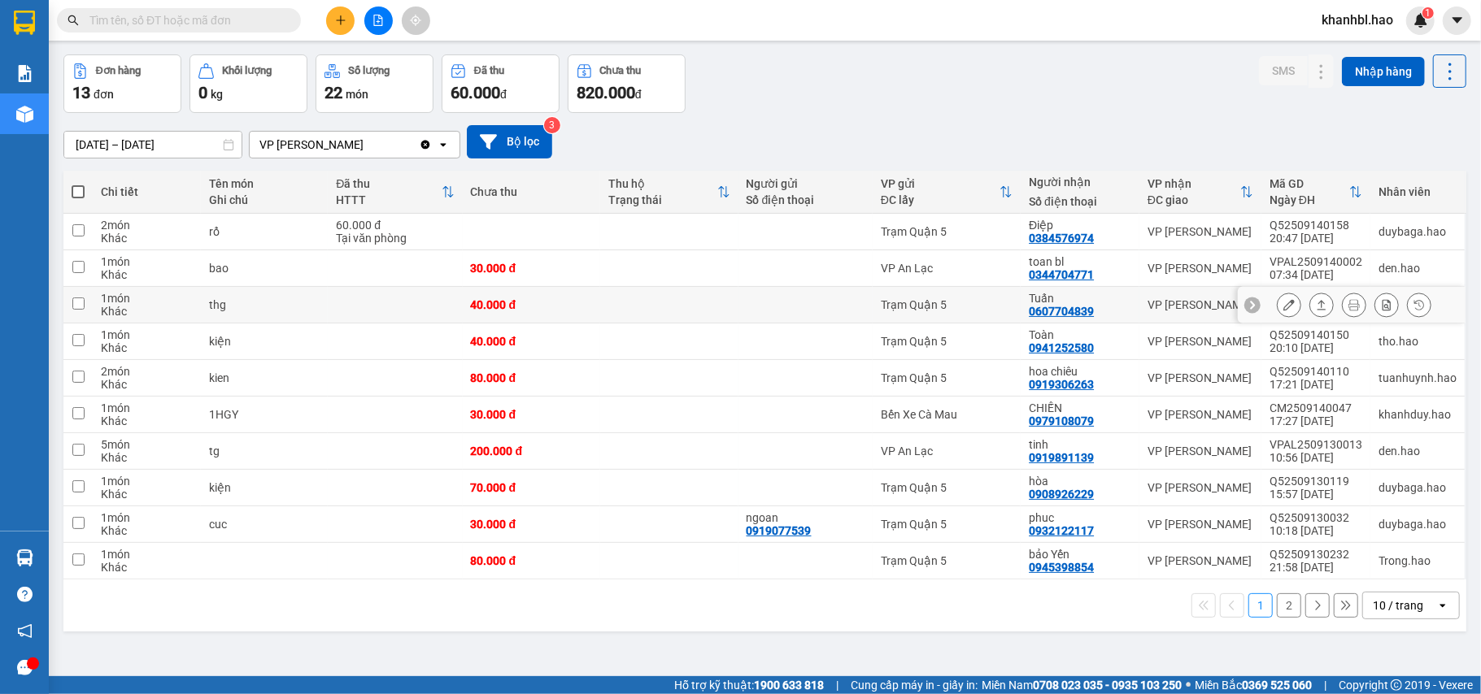
scroll to position [75, 0]
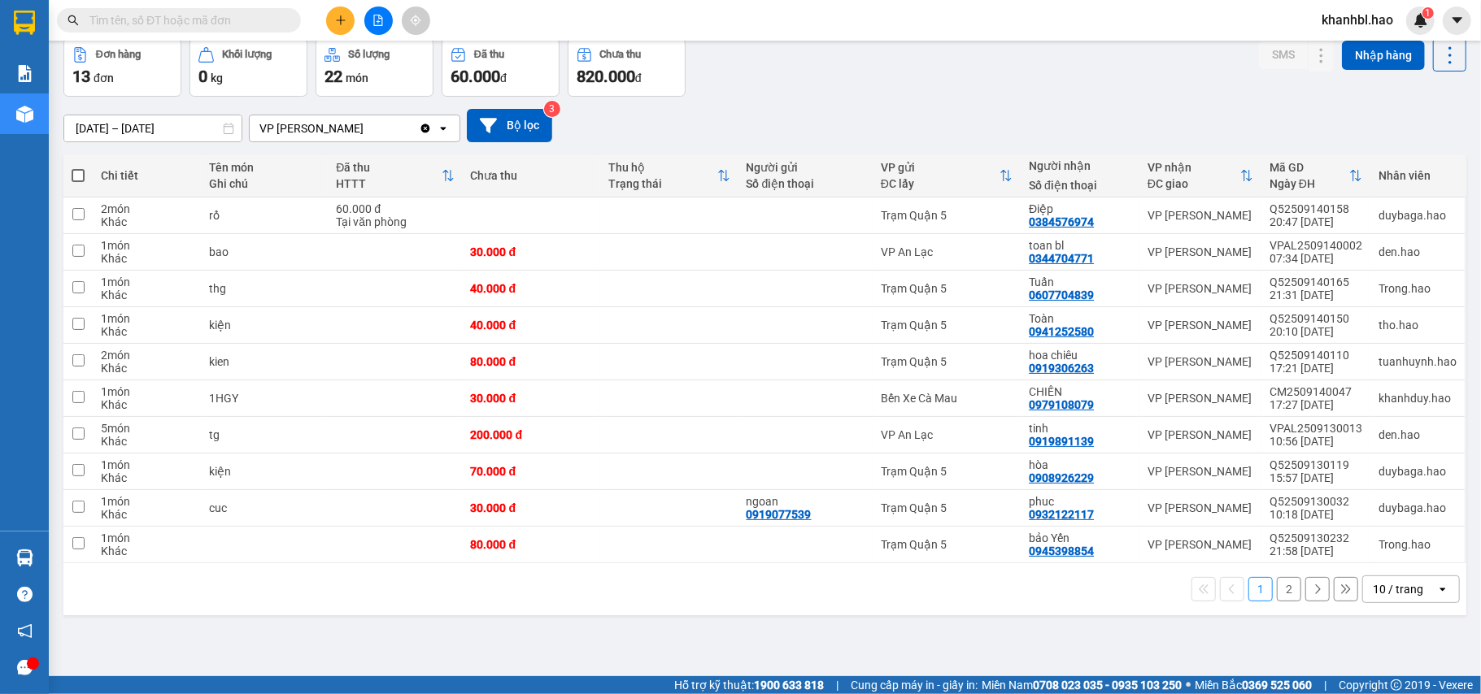
click at [1277, 594] on button "2" at bounding box center [1289, 589] width 24 height 24
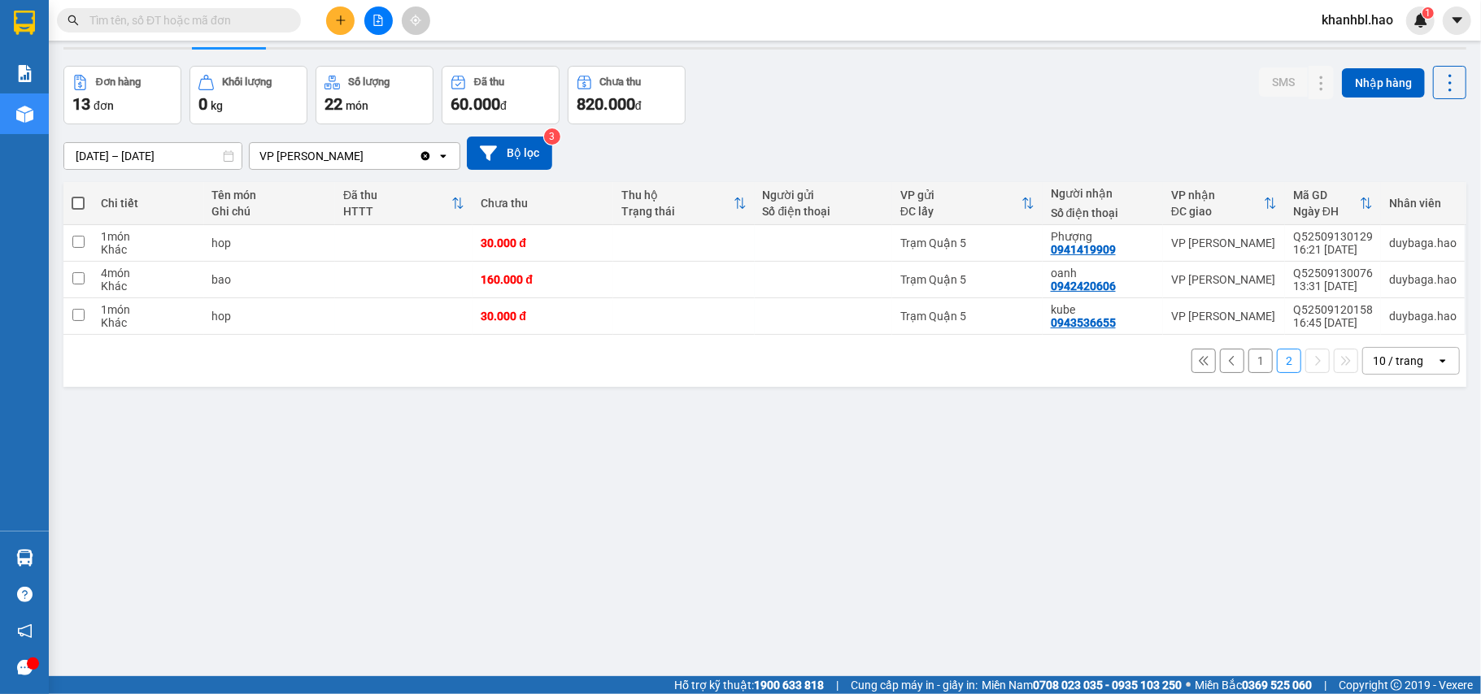
scroll to position [0, 0]
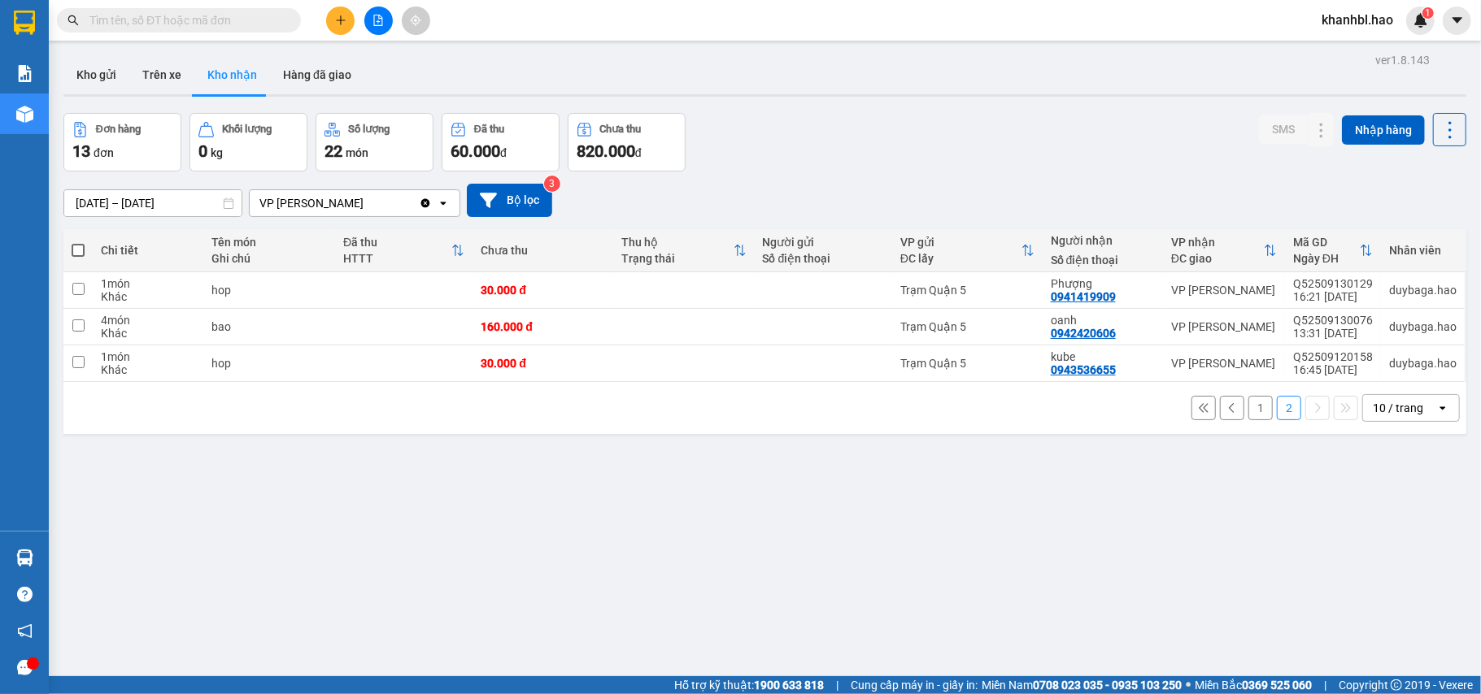
click at [444, 93] on div "Kho gửi Trên xe Kho nhận Hàng đã giao" at bounding box center [764, 76] width 1403 height 43
drag, startPoint x: 469, startPoint y: 49, endPoint x: 267, endPoint y: 31, distance: 203.3
click at [439, 42] on main "ver 1.8.143 Kho gửi Trên xe Kho nhận Hàng đã giao Đơn hàng 13 đơn Khối lượng 0 …" at bounding box center [740, 338] width 1481 height 677
click at [104, 68] on button "Kho gửi" at bounding box center [96, 74] width 66 height 39
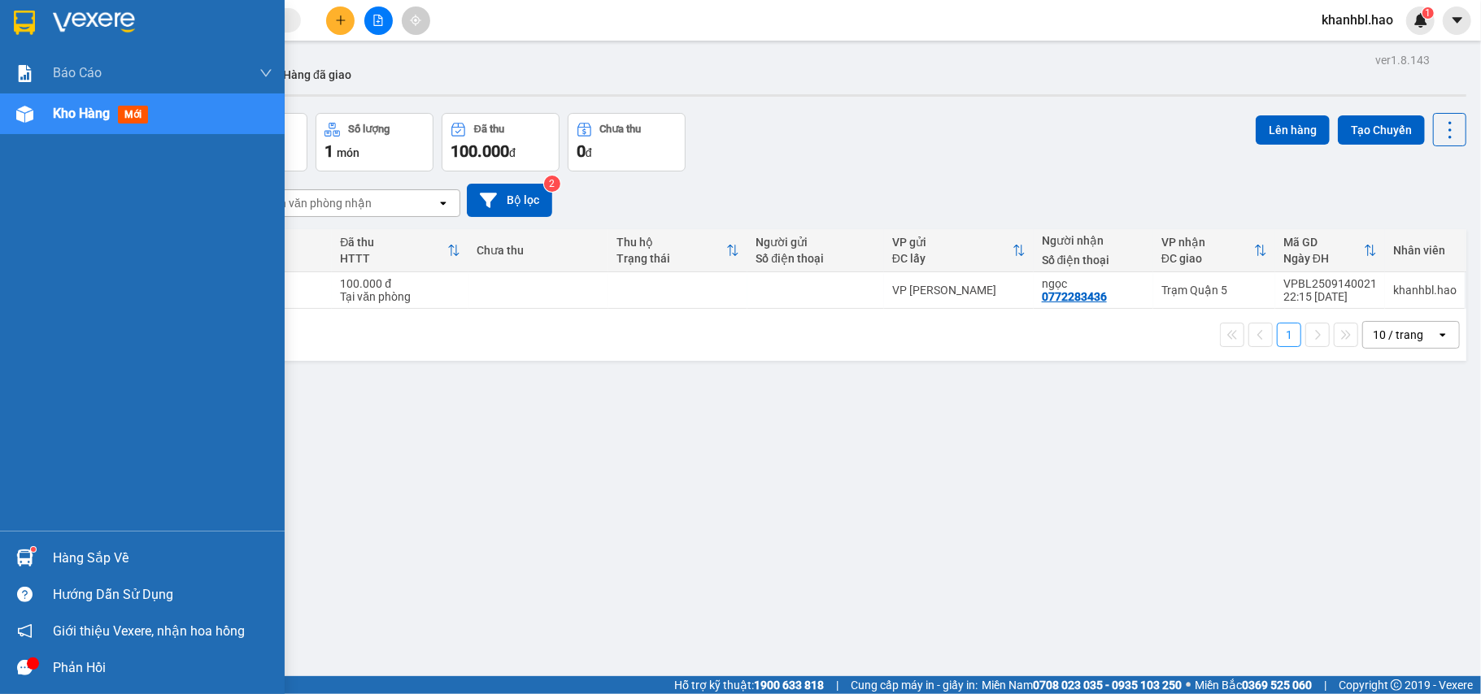
click at [28, 31] on img at bounding box center [24, 23] width 21 height 24
drag, startPoint x: 28, startPoint y: 30, endPoint x: 57, endPoint y: 28, distance: 29.4
click at [33, 30] on img at bounding box center [24, 23] width 21 height 24
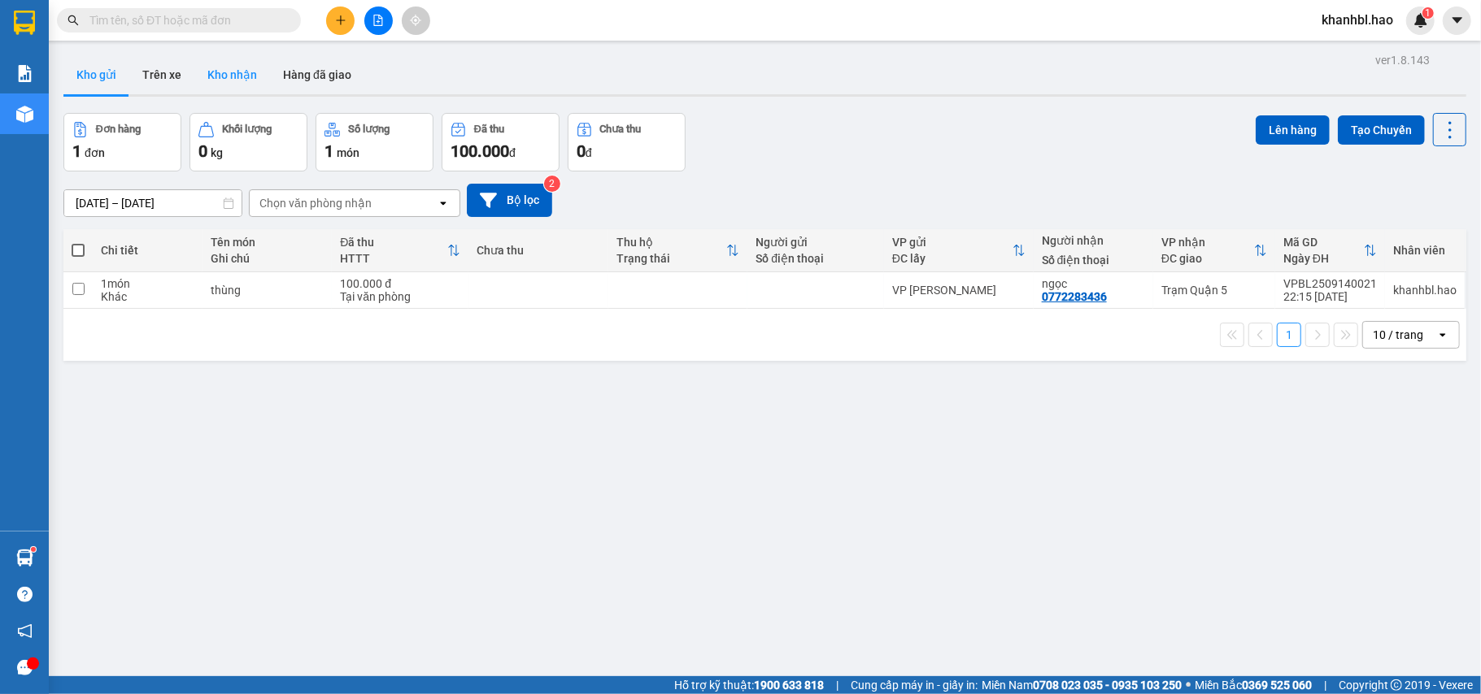
click at [236, 72] on button "Kho nhận" at bounding box center [232, 74] width 76 height 39
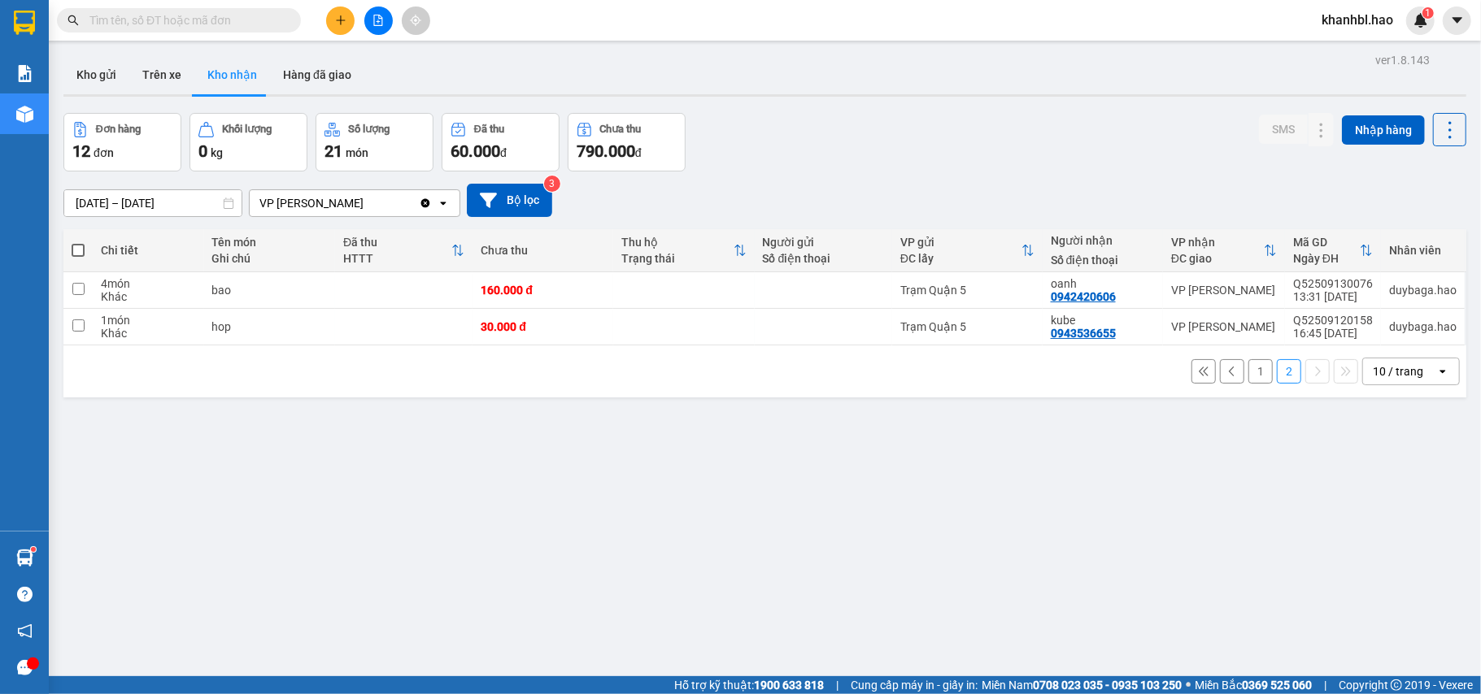
click at [1248, 372] on button "1" at bounding box center [1260, 371] width 24 height 24
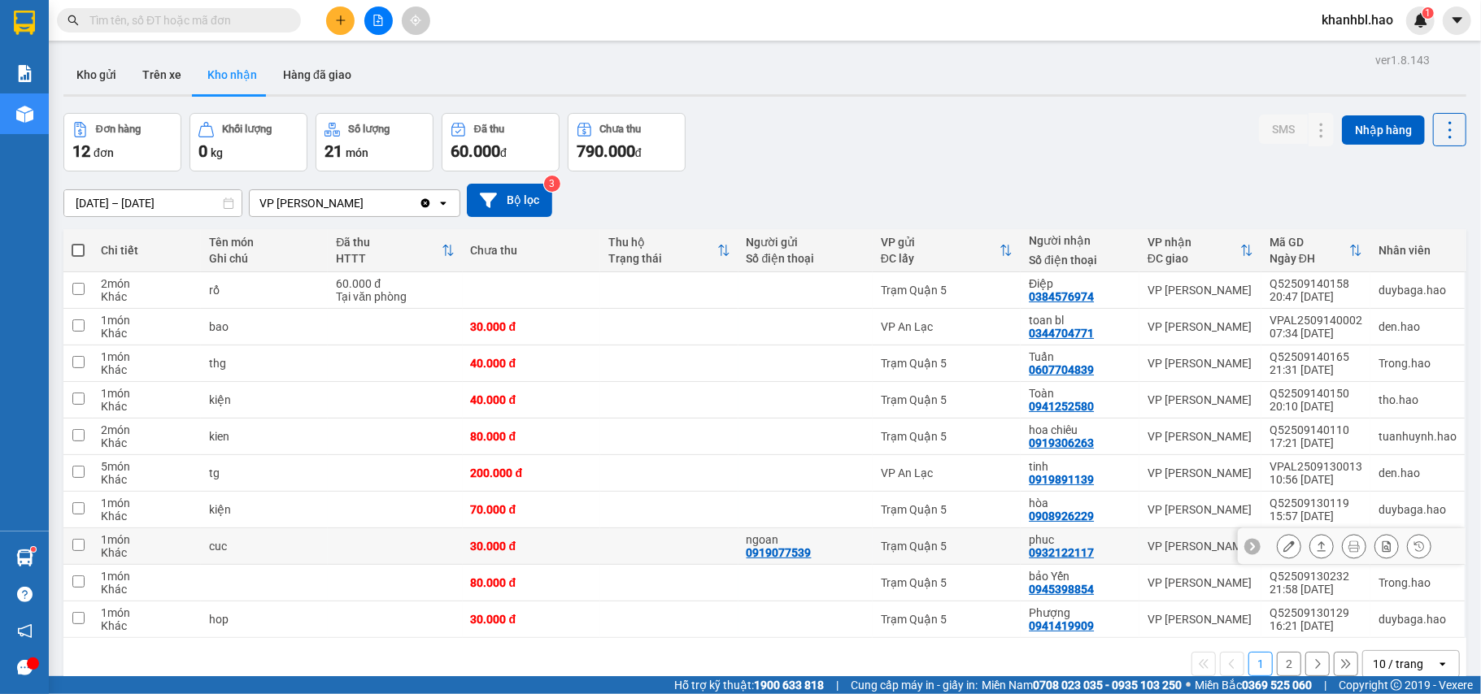
scroll to position [75, 0]
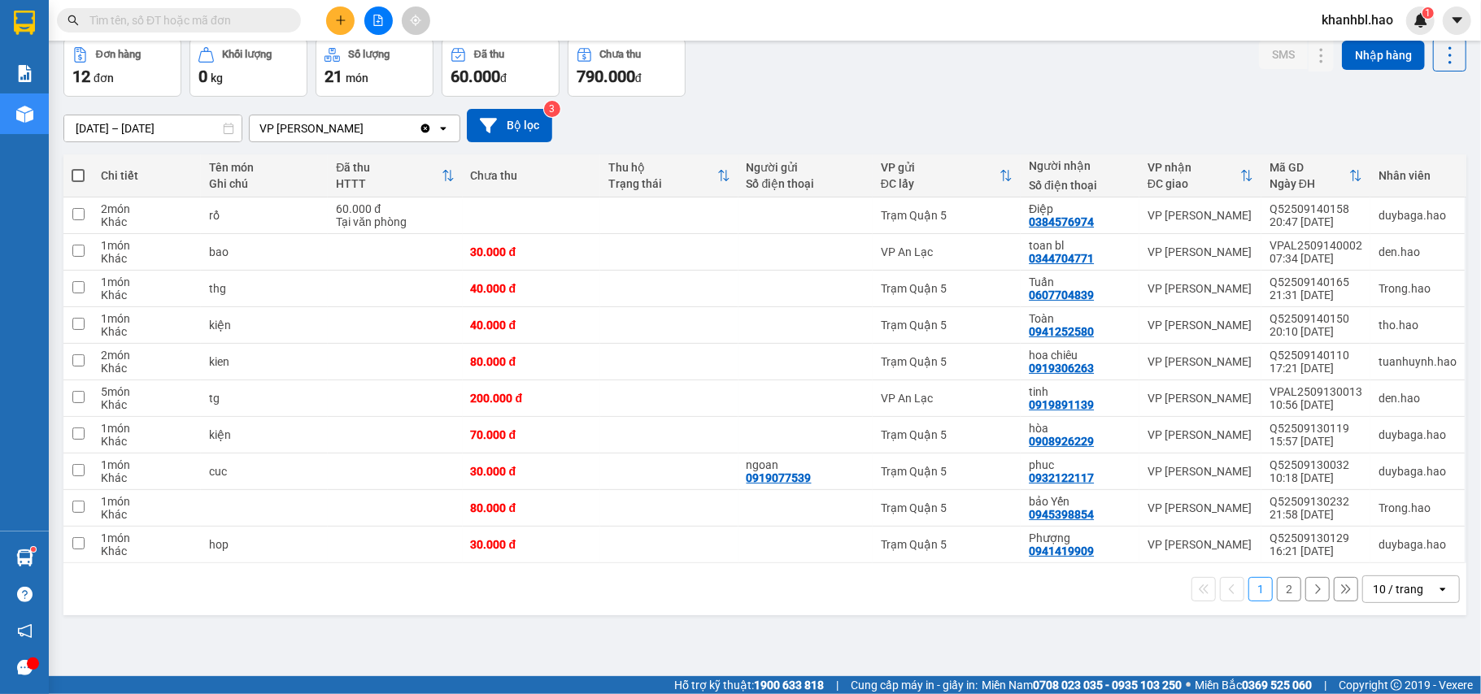
click at [1277, 595] on button "2" at bounding box center [1289, 589] width 24 height 24
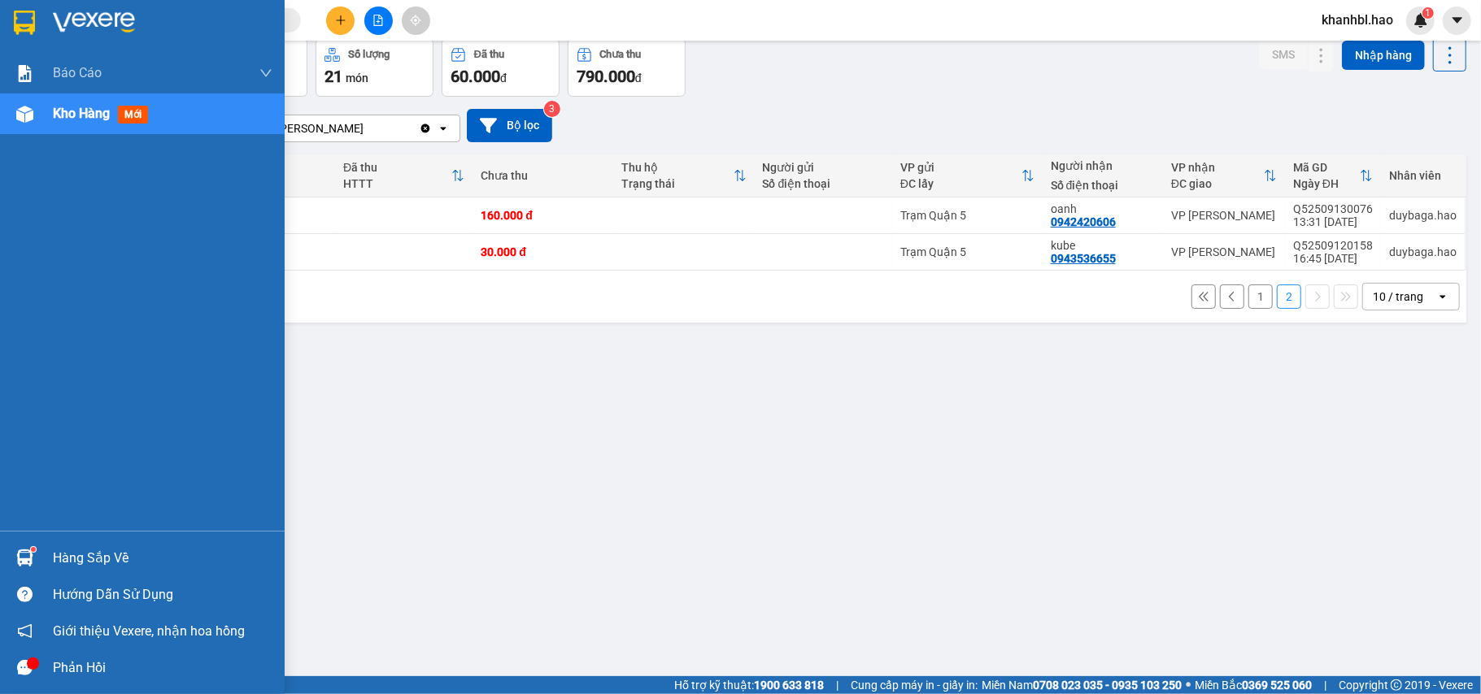
click at [33, 20] on img at bounding box center [24, 23] width 21 height 24
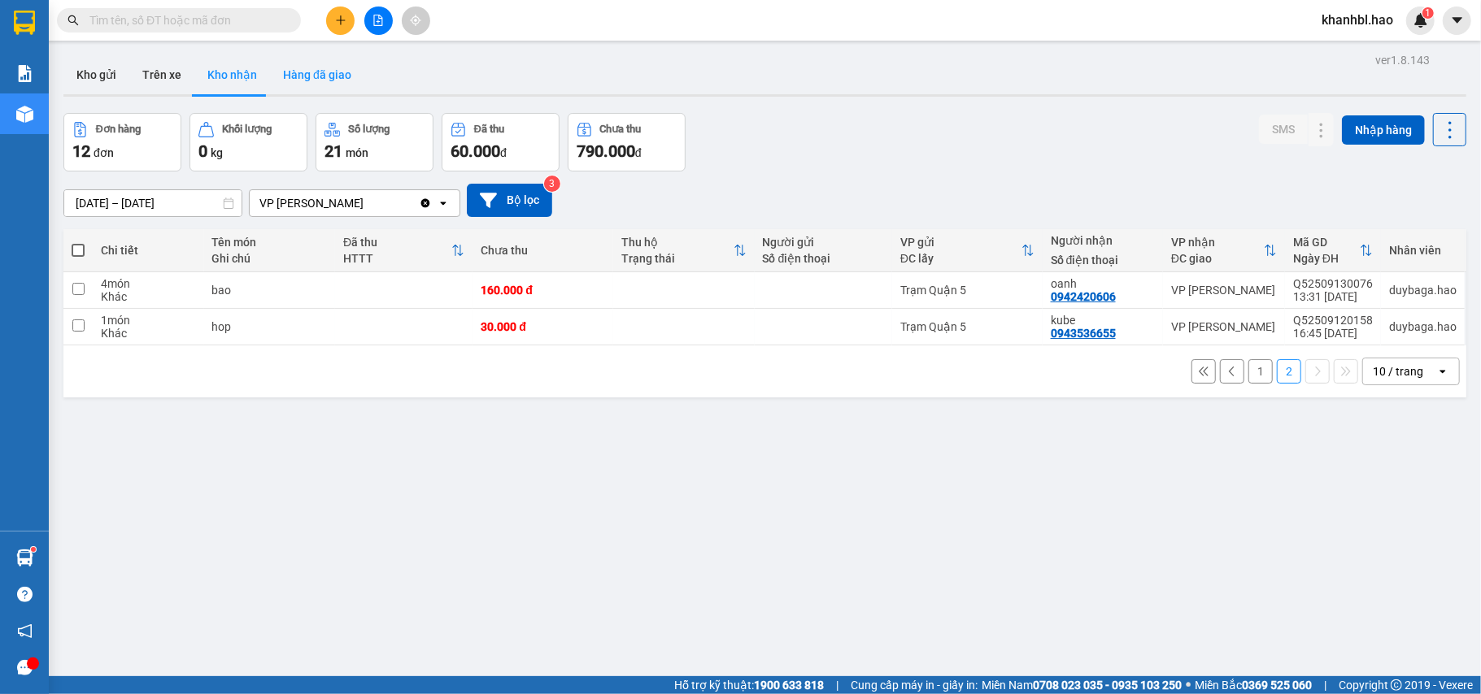
click at [304, 76] on button "Hàng đã giao" at bounding box center [317, 74] width 94 height 39
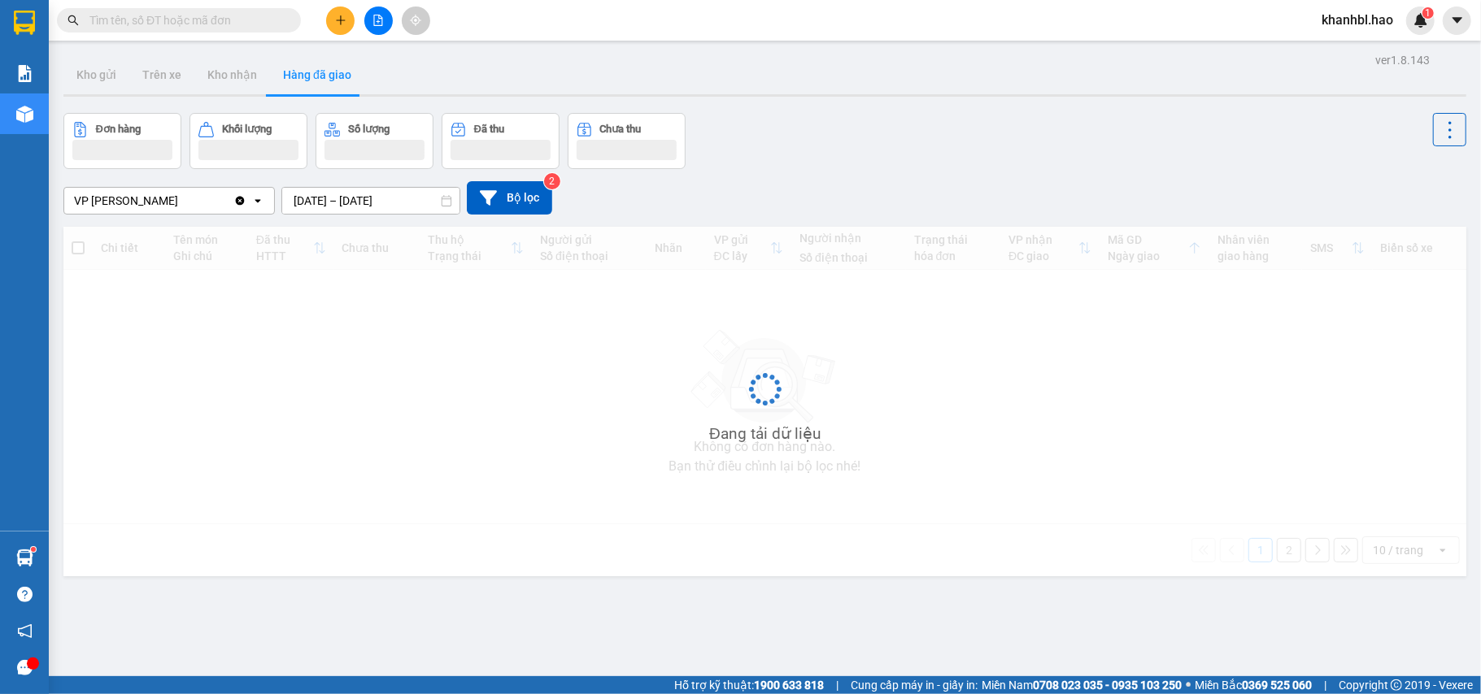
click at [304, 76] on button "Hàng đã giao" at bounding box center [317, 74] width 94 height 39
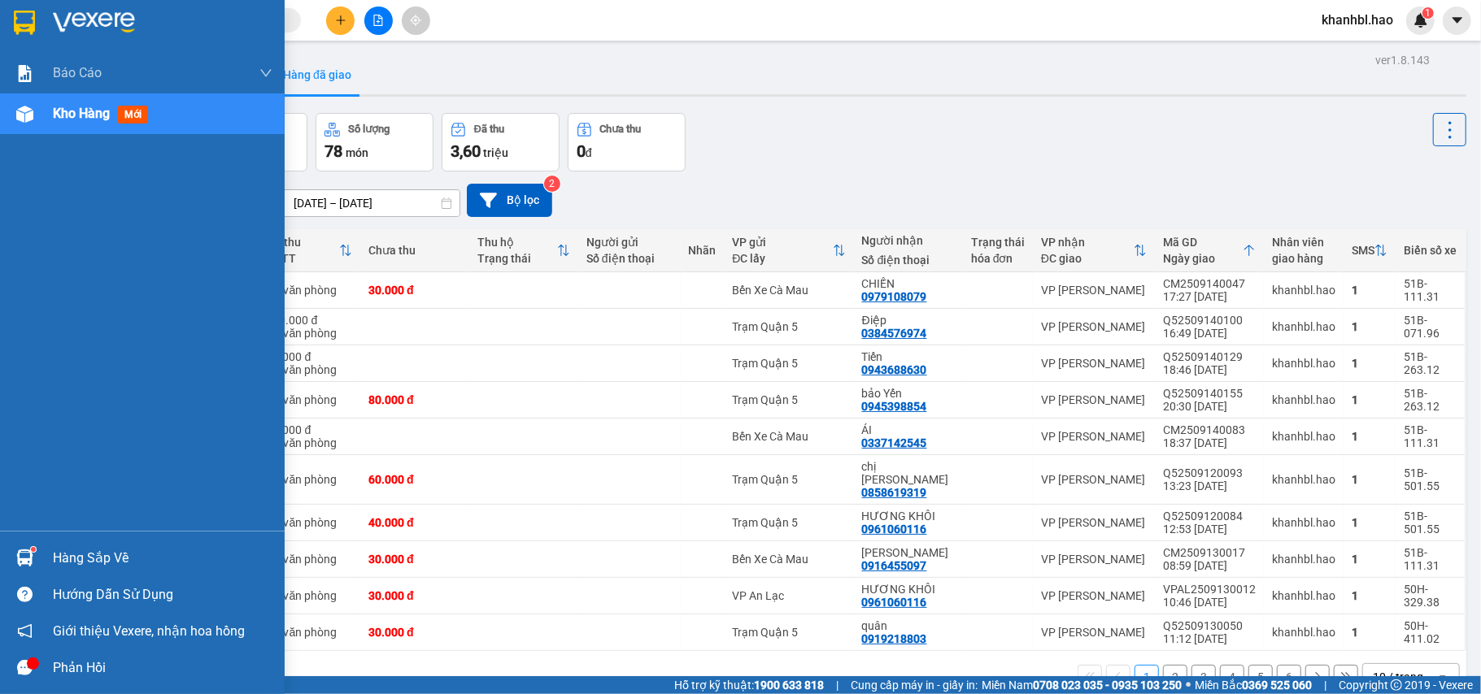
click at [24, 26] on img at bounding box center [24, 23] width 21 height 24
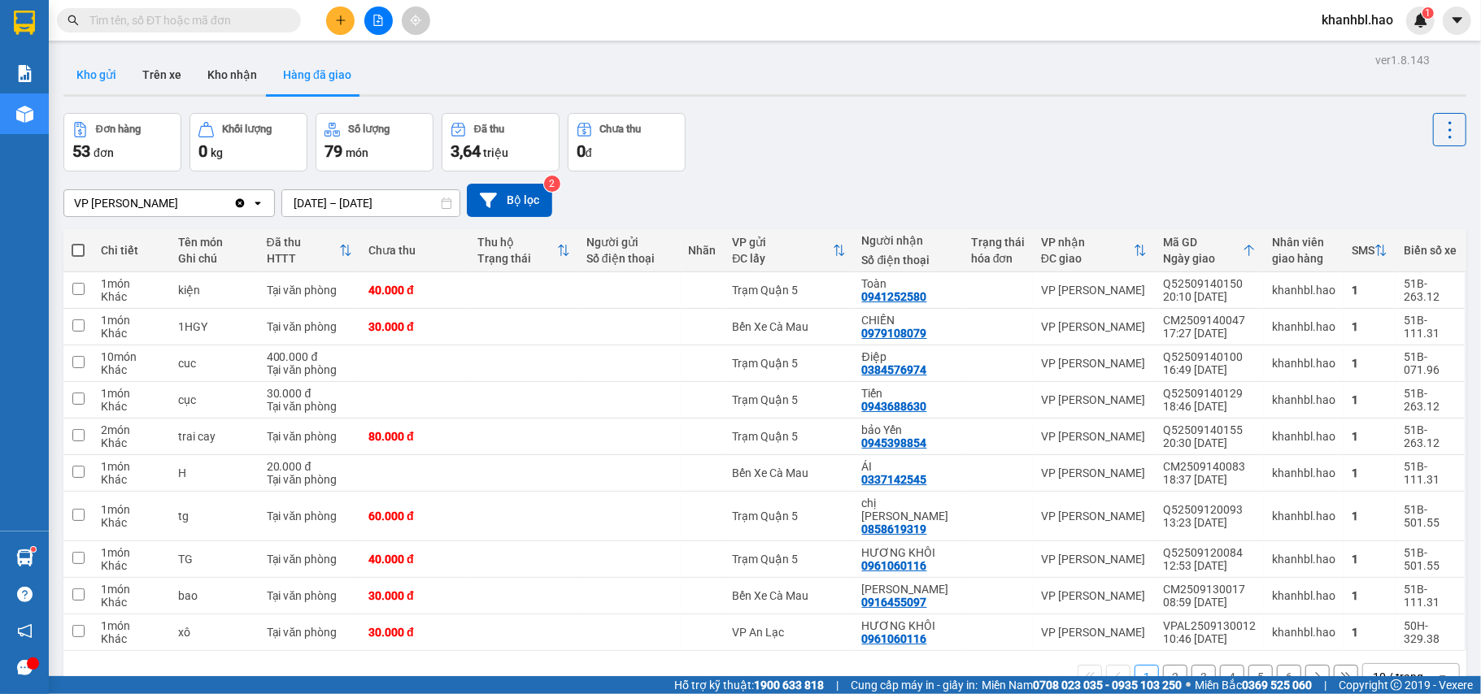
click at [101, 70] on button "Kho gửi" at bounding box center [96, 74] width 66 height 39
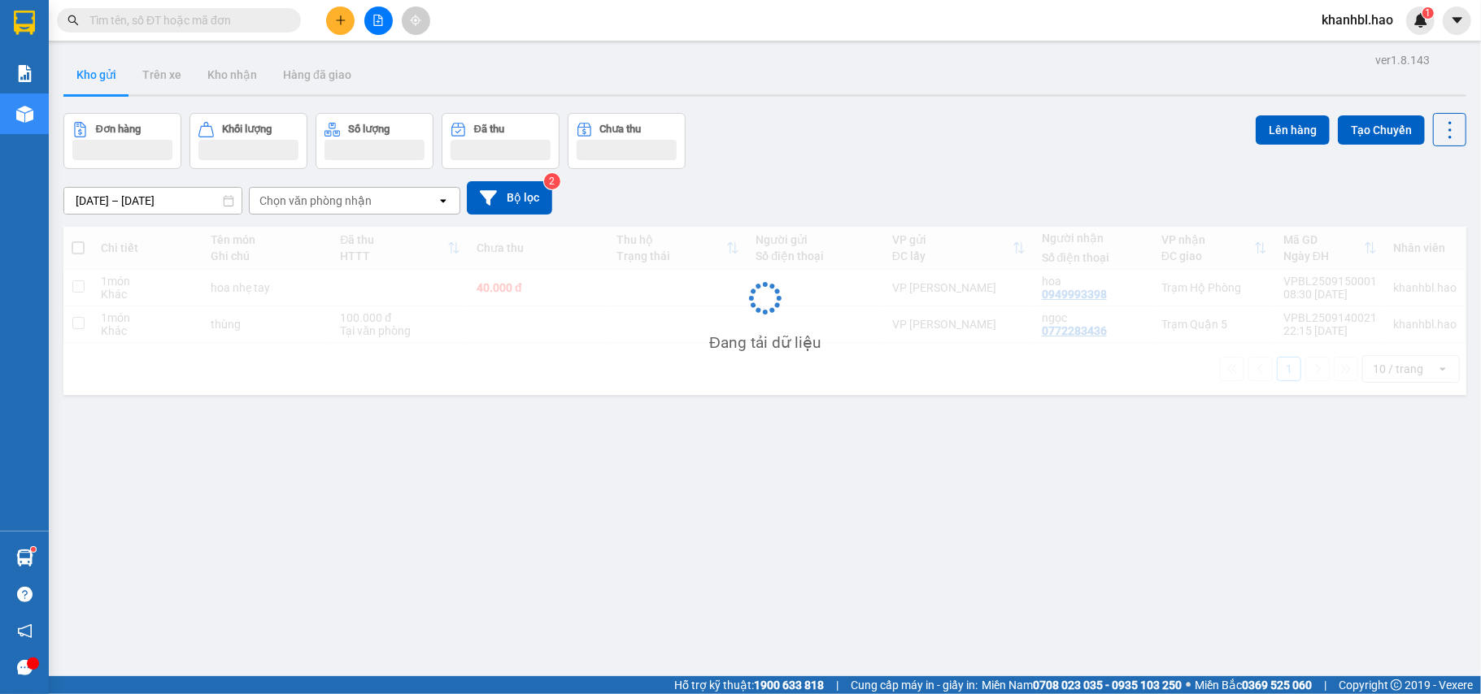
click at [101, 72] on button "Kho gửi" at bounding box center [96, 74] width 66 height 39
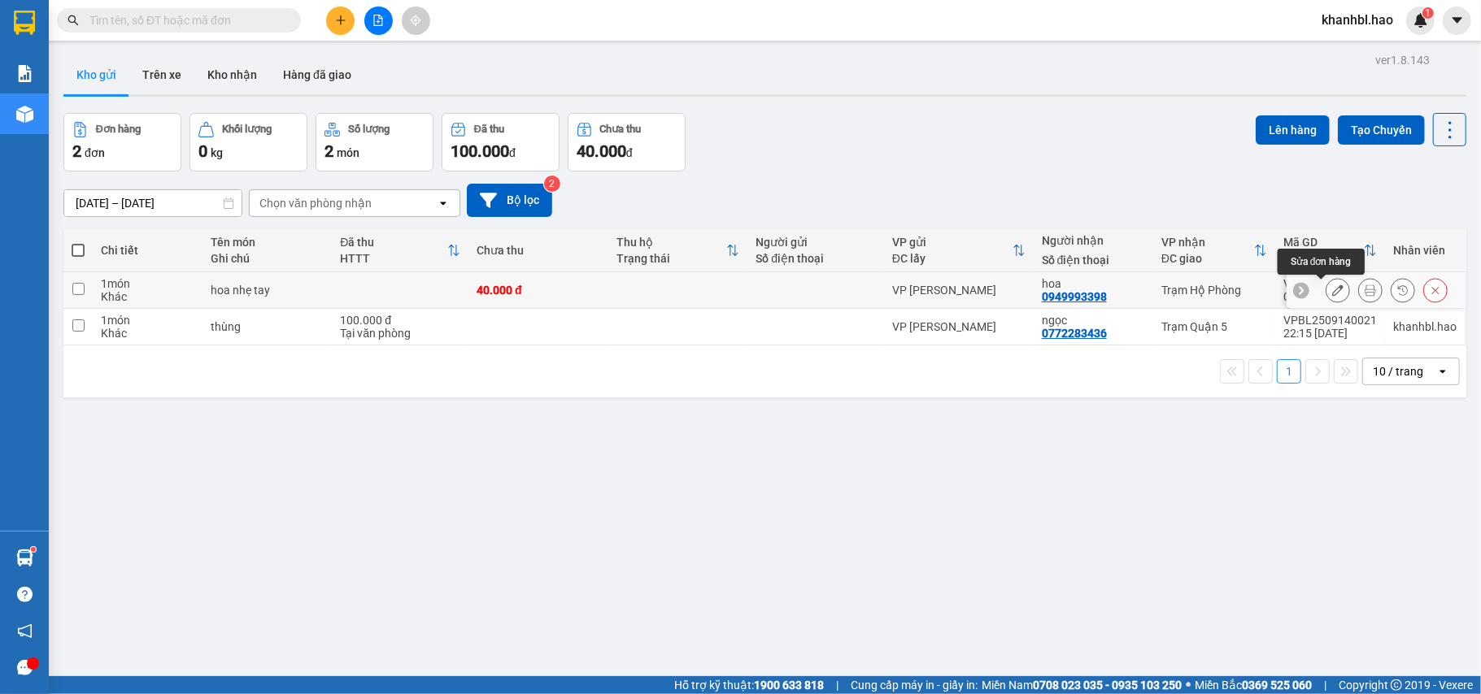
click at [1332, 290] on icon at bounding box center [1337, 290] width 11 height 11
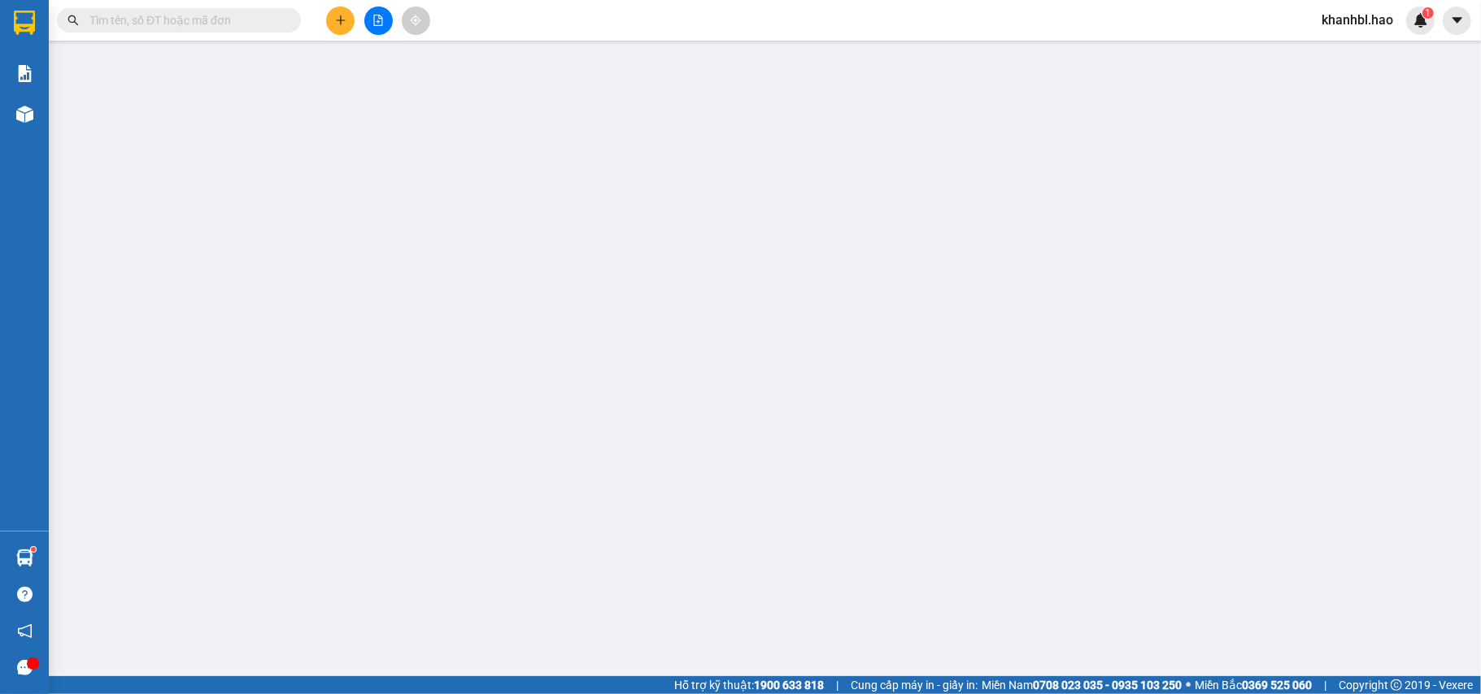
type input "0949993398"
type input "hoa"
type input "40.000"
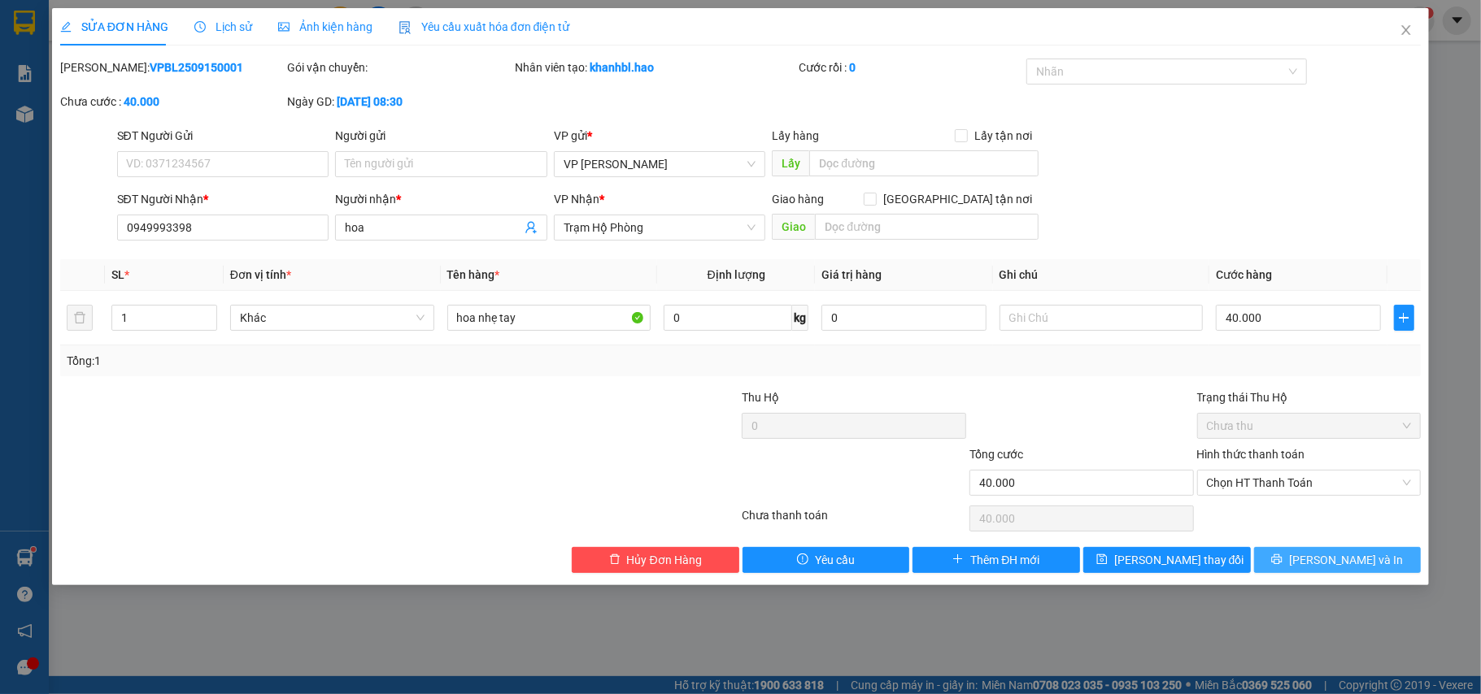
click at [1322, 564] on span "[PERSON_NAME] và In" at bounding box center [1346, 560] width 114 height 18
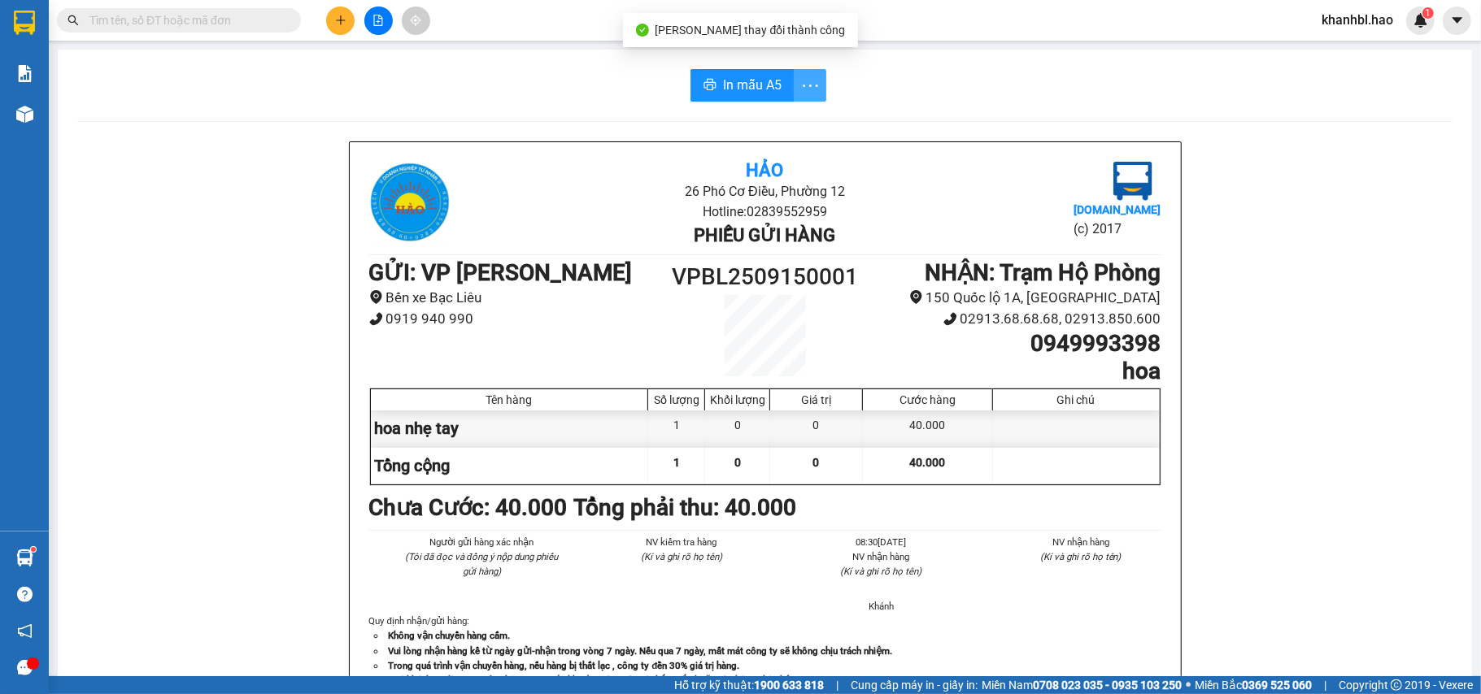
click at [800, 81] on icon "more" at bounding box center [810, 86] width 20 height 20
click at [781, 115] on div "In mẫu A5 theo số lượng (1)" at bounding box center [738, 121] width 141 height 18
click at [762, 89] on span "In mẫu A5" at bounding box center [752, 85] width 59 height 20
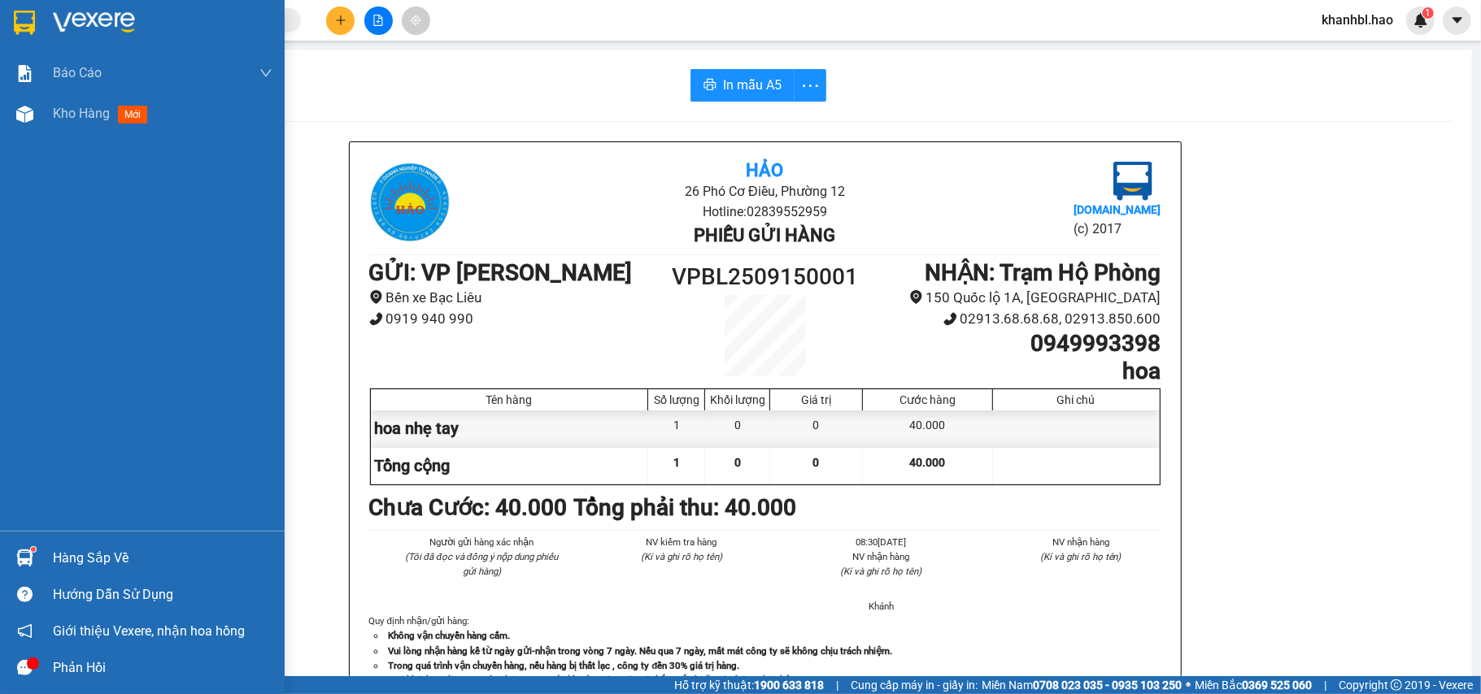
click at [24, 11] on img at bounding box center [24, 23] width 21 height 24
click at [24, 13] on img at bounding box center [24, 23] width 21 height 24
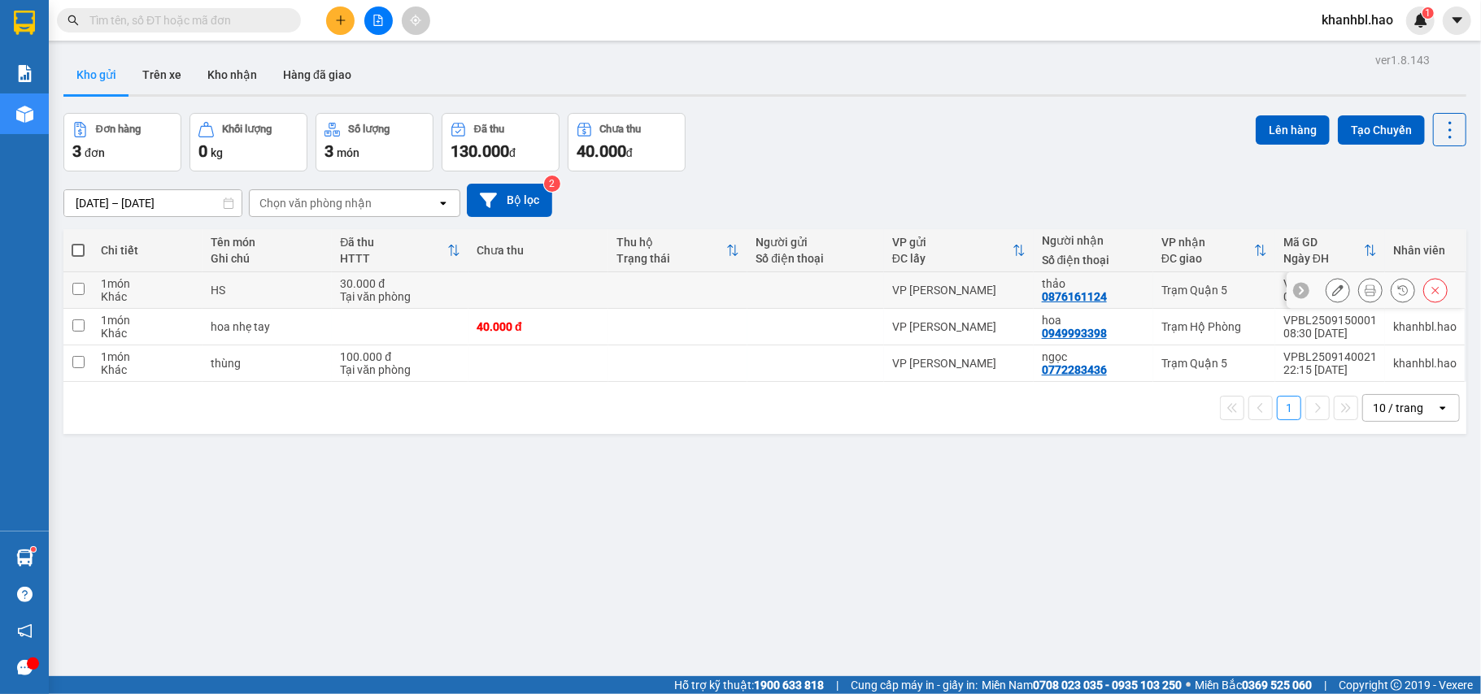
click at [1332, 289] on icon at bounding box center [1337, 290] width 11 height 11
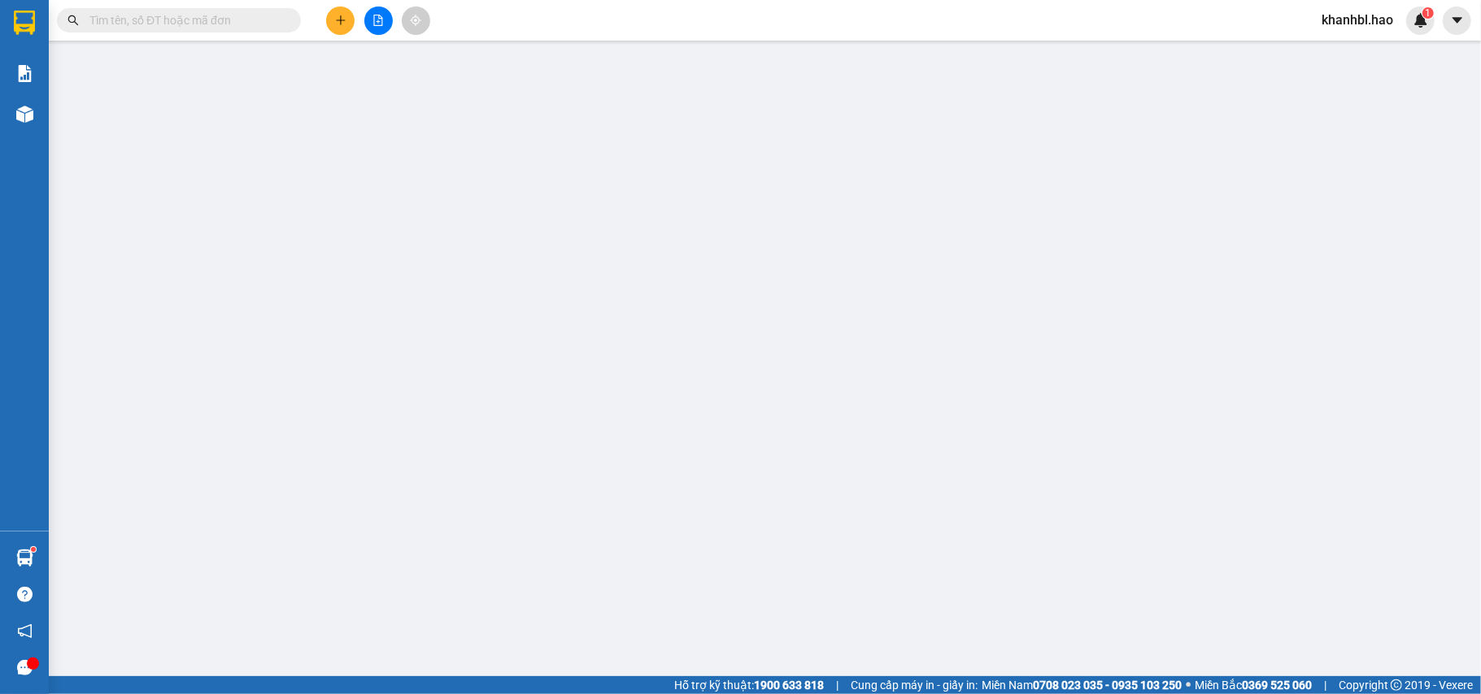
type input "0876161124"
type input "thảo"
type input "30.000"
type input "0"
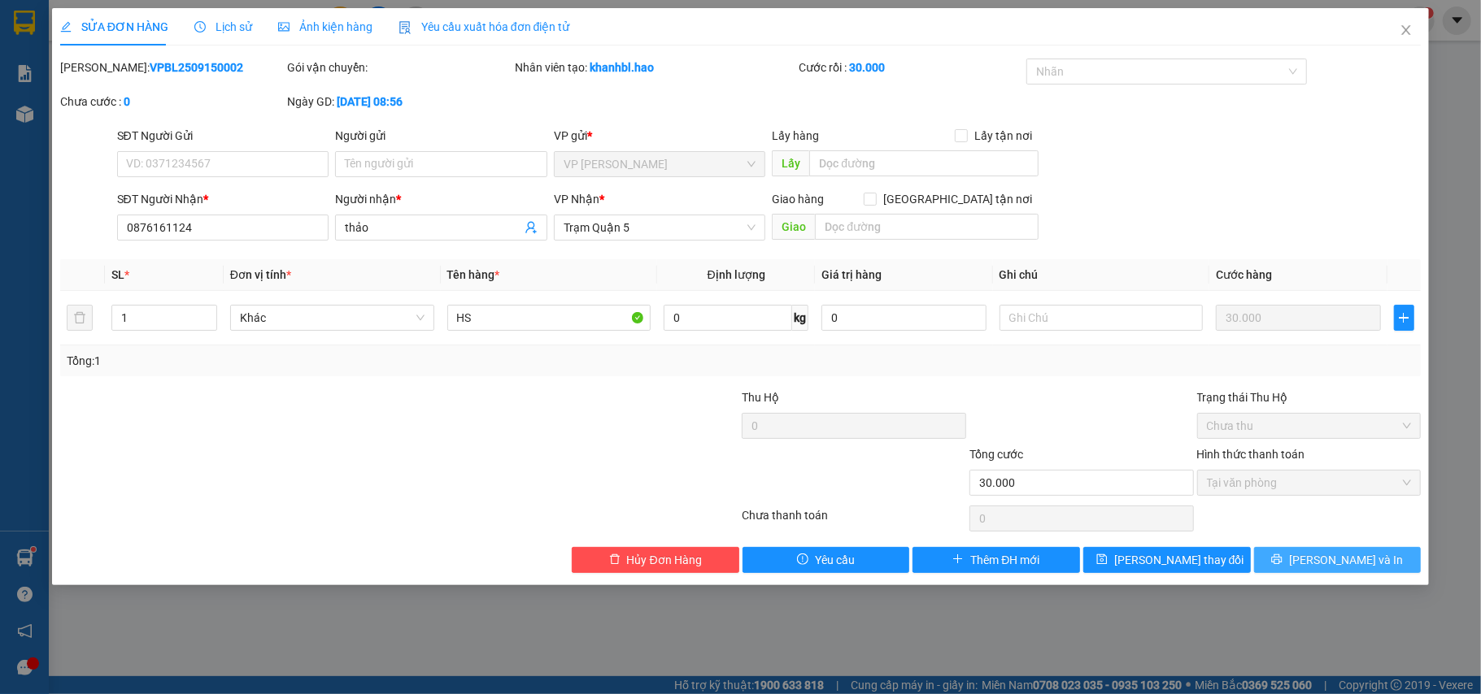
click at [1319, 561] on button "[PERSON_NAME] và In" at bounding box center [1338, 560] width 168 height 26
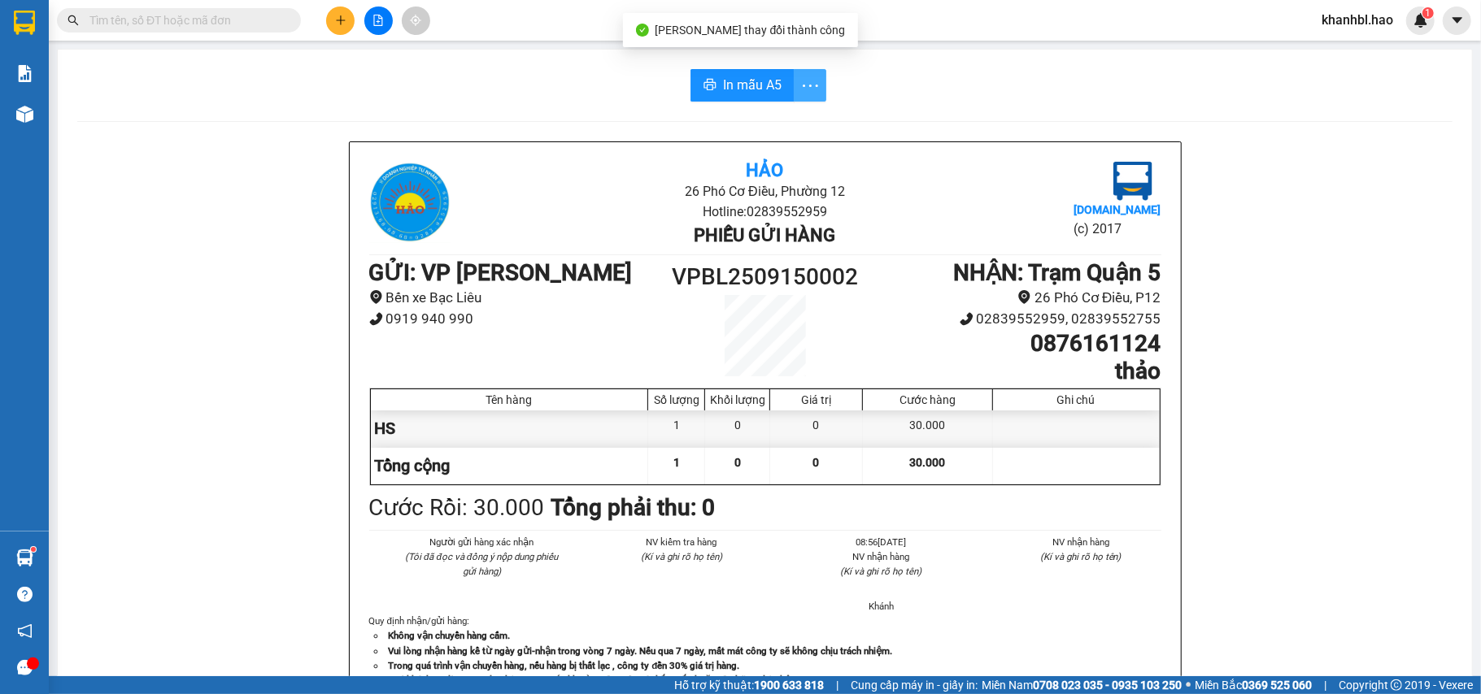
click at [800, 79] on icon "more" at bounding box center [810, 86] width 20 height 20
click at [777, 128] on div "In mẫu A5 theo số lượng (1)" at bounding box center [738, 121] width 141 height 18
click at [760, 85] on span "In mẫu A5" at bounding box center [752, 85] width 59 height 20
